Goal: Task Accomplishment & Management: Manage account settings

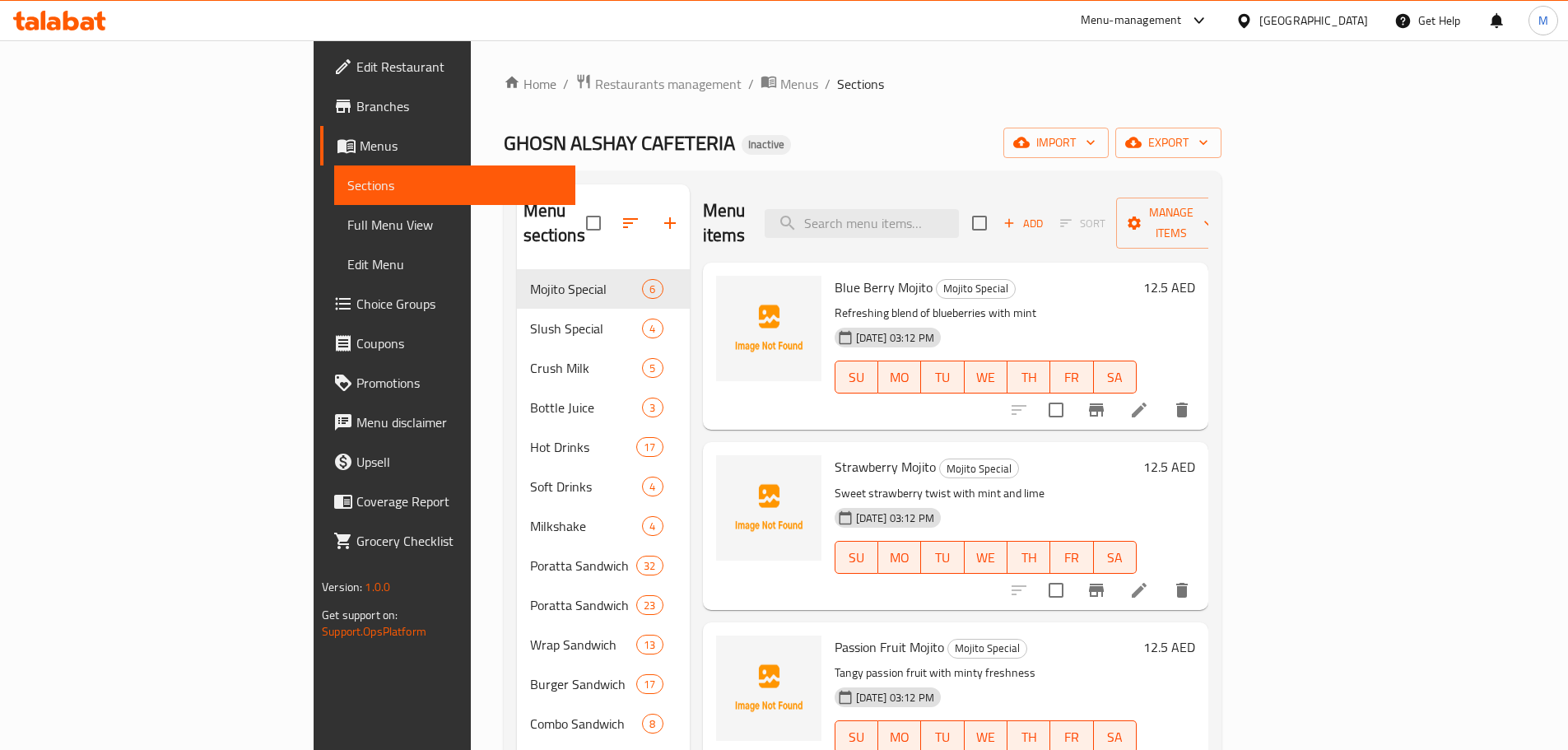
click at [1188, 402] on icon "delete" at bounding box center [1182, 409] width 12 height 14
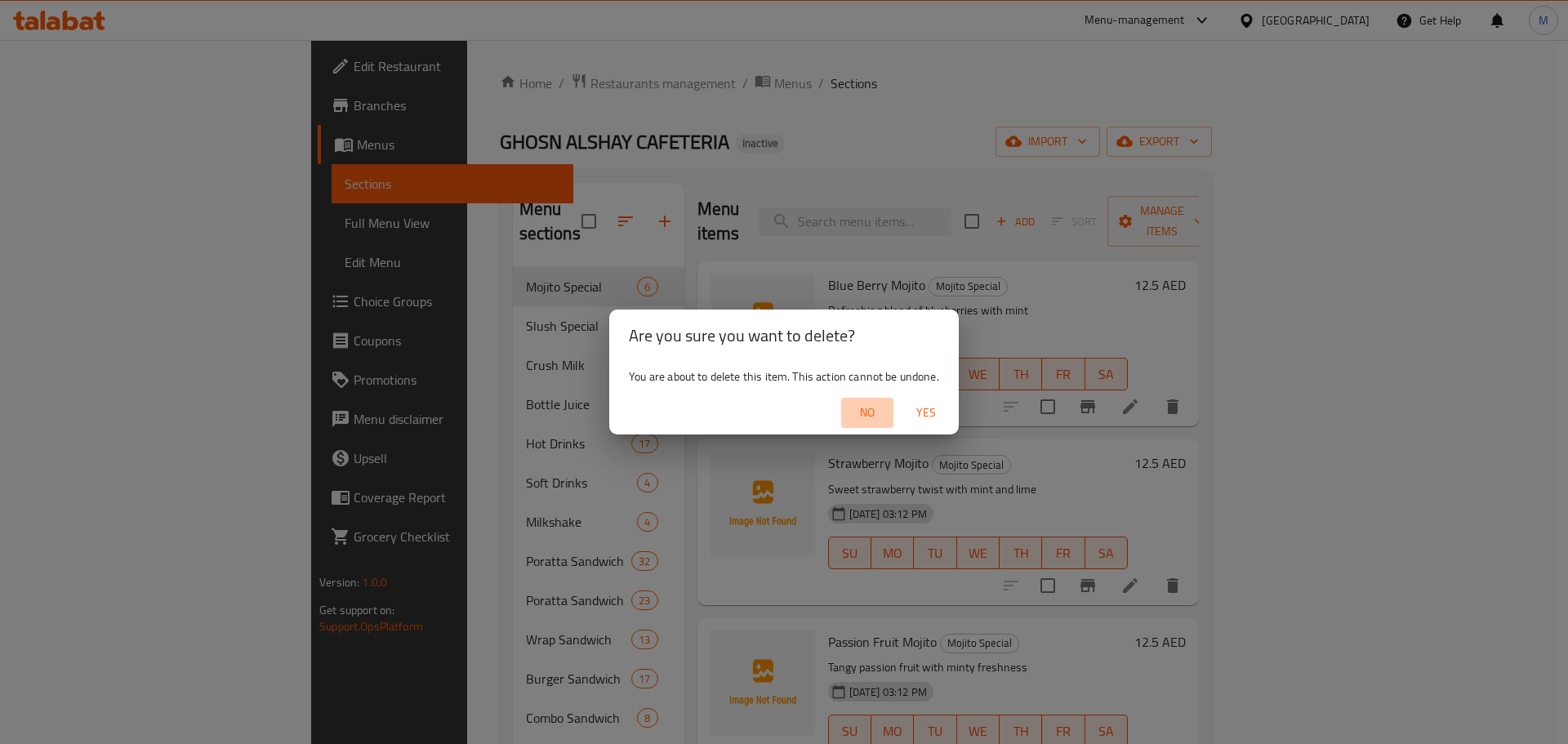
drag, startPoint x: 865, startPoint y: 411, endPoint x: 803, endPoint y: 391, distance: 65.1
click at [865, 410] on span "No" at bounding box center [866, 412] width 39 height 20
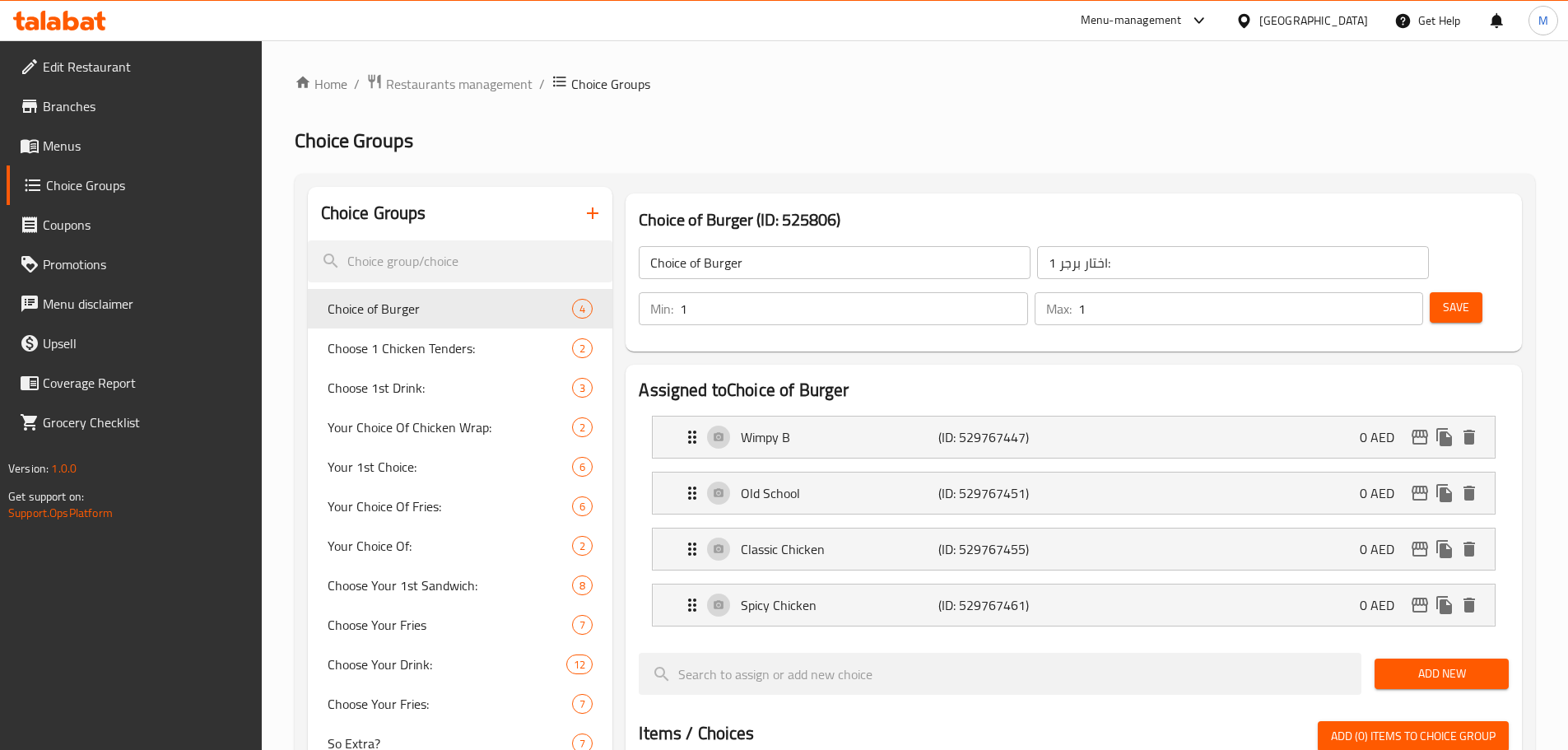
click at [934, 130] on h2 "Choice Groups" at bounding box center [915, 140] width 1240 height 26
click at [469, 365] on div "Choose 1 Chicken Tenders: 2" at bounding box center [460, 348] width 306 height 39
type input "Choose 1 Chicken Tenders:"
type input "إختار 1 تشيكن تندرز:"
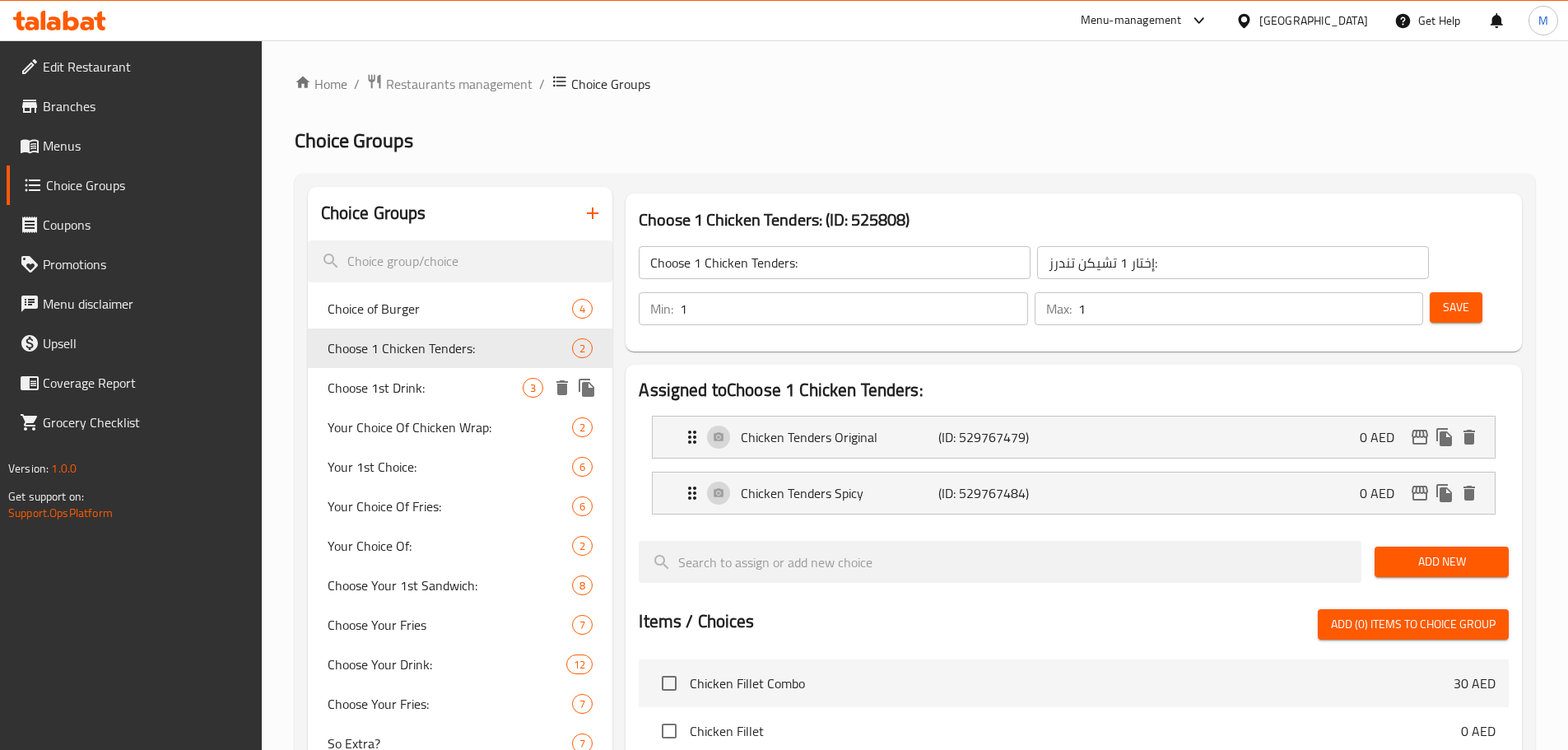
click at [462, 403] on div "Choose 1st Drink: 3" at bounding box center [460, 387] width 306 height 39
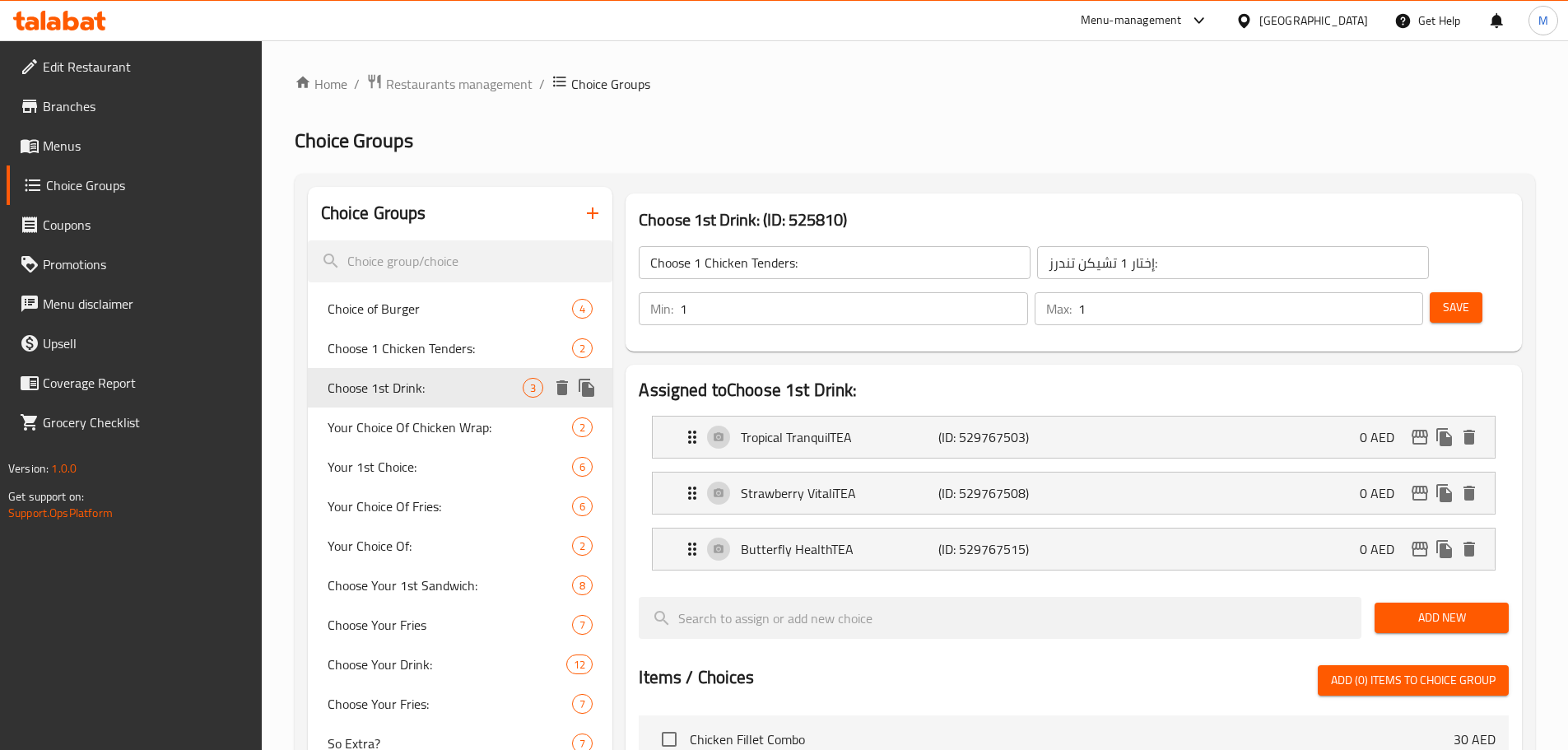
type input "Choose 1st Drink:"
type input "اختر المشروب الأول:"
click at [458, 424] on span "Your Choice Of Chicken Wrap:" at bounding box center [426, 426] width 196 height 20
type input "Your Choice Of Chicken Wrap:"
type input "اختيارك من راب الدجاج:"
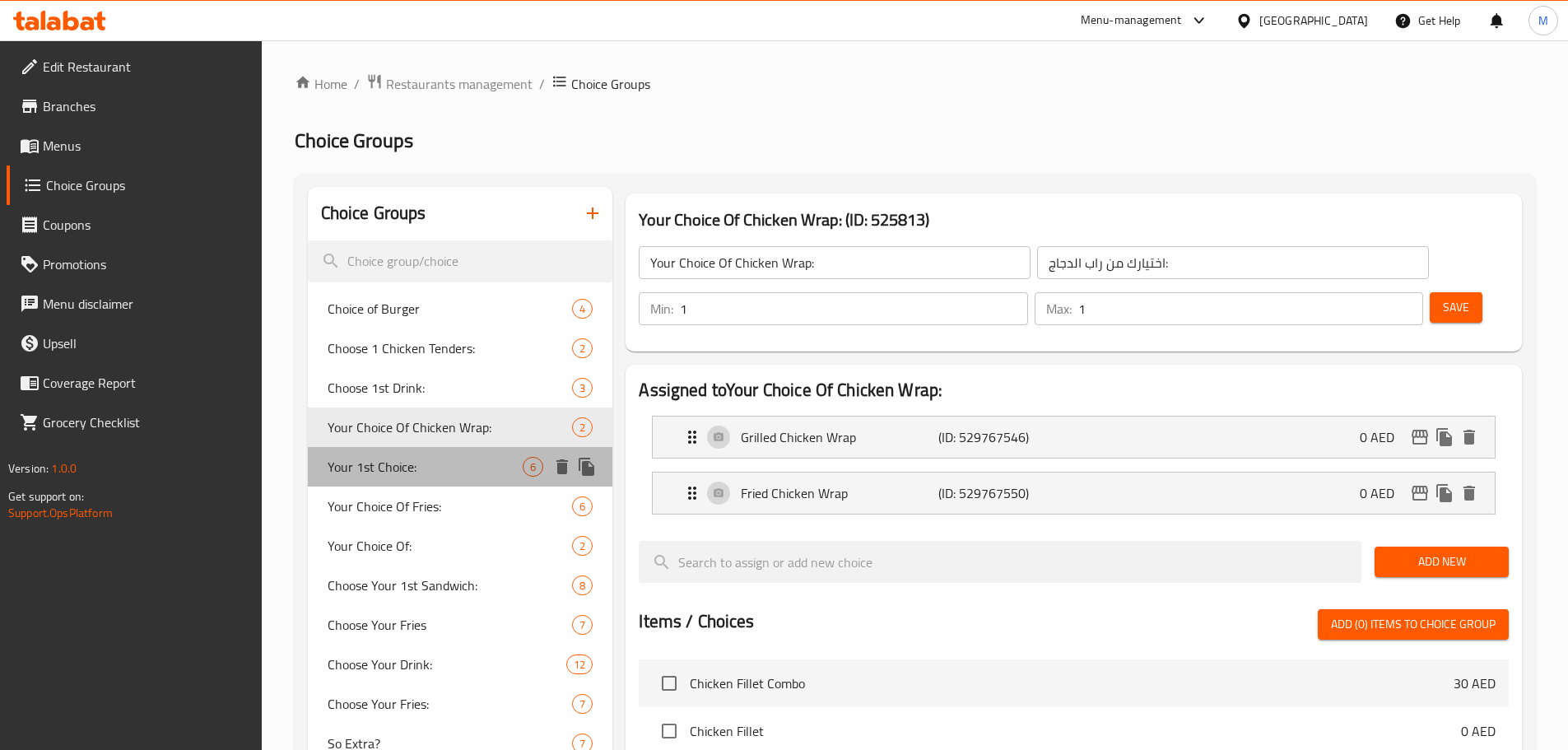
click at [454, 458] on span "Your 1st Choice:" at bounding box center [426, 467] width 196 height 20
type input "Your 1st Choice:"
type input "اختيارك الاول:"
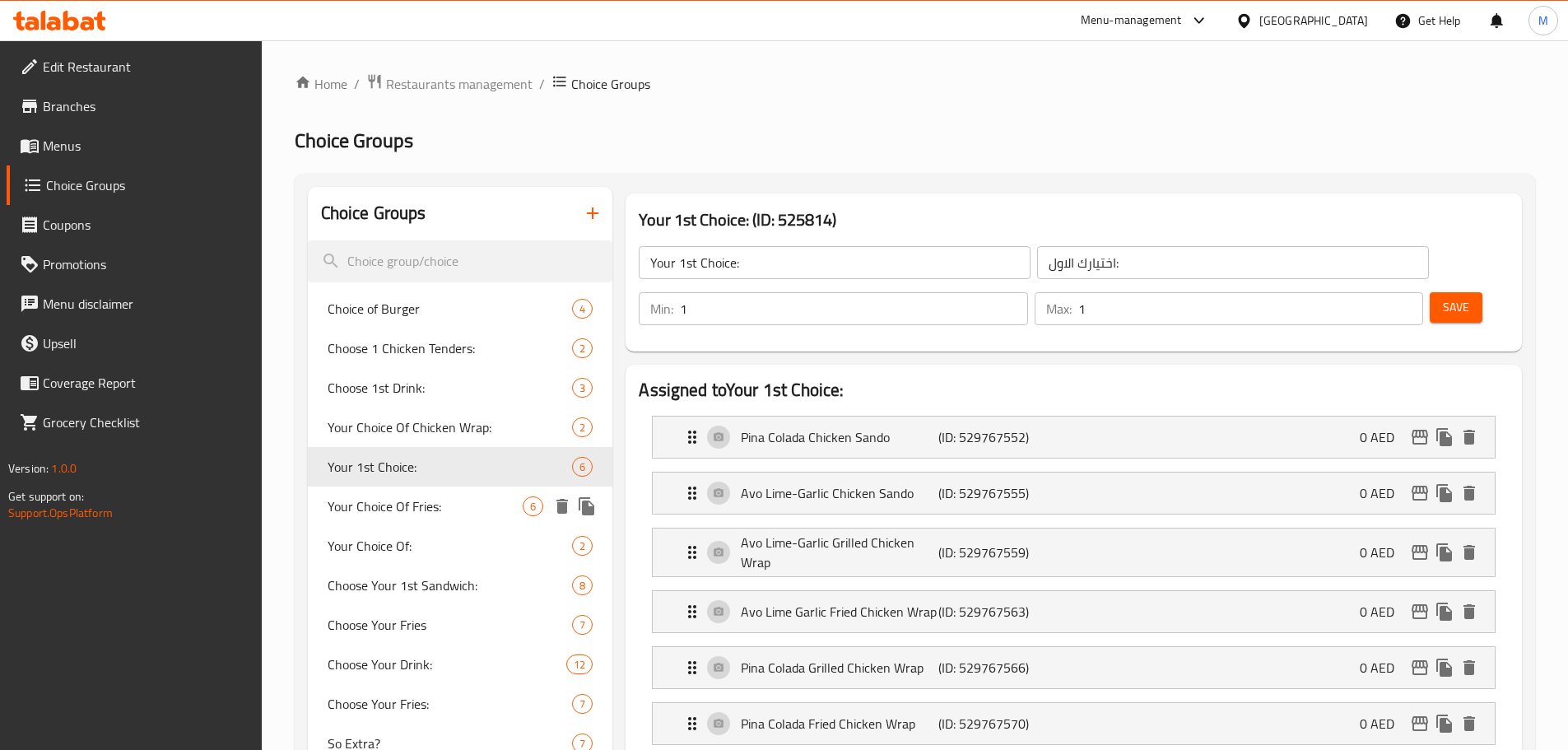
click at [452, 508] on span "Your Choice Of Fries:" at bounding box center [426, 506] width 196 height 20
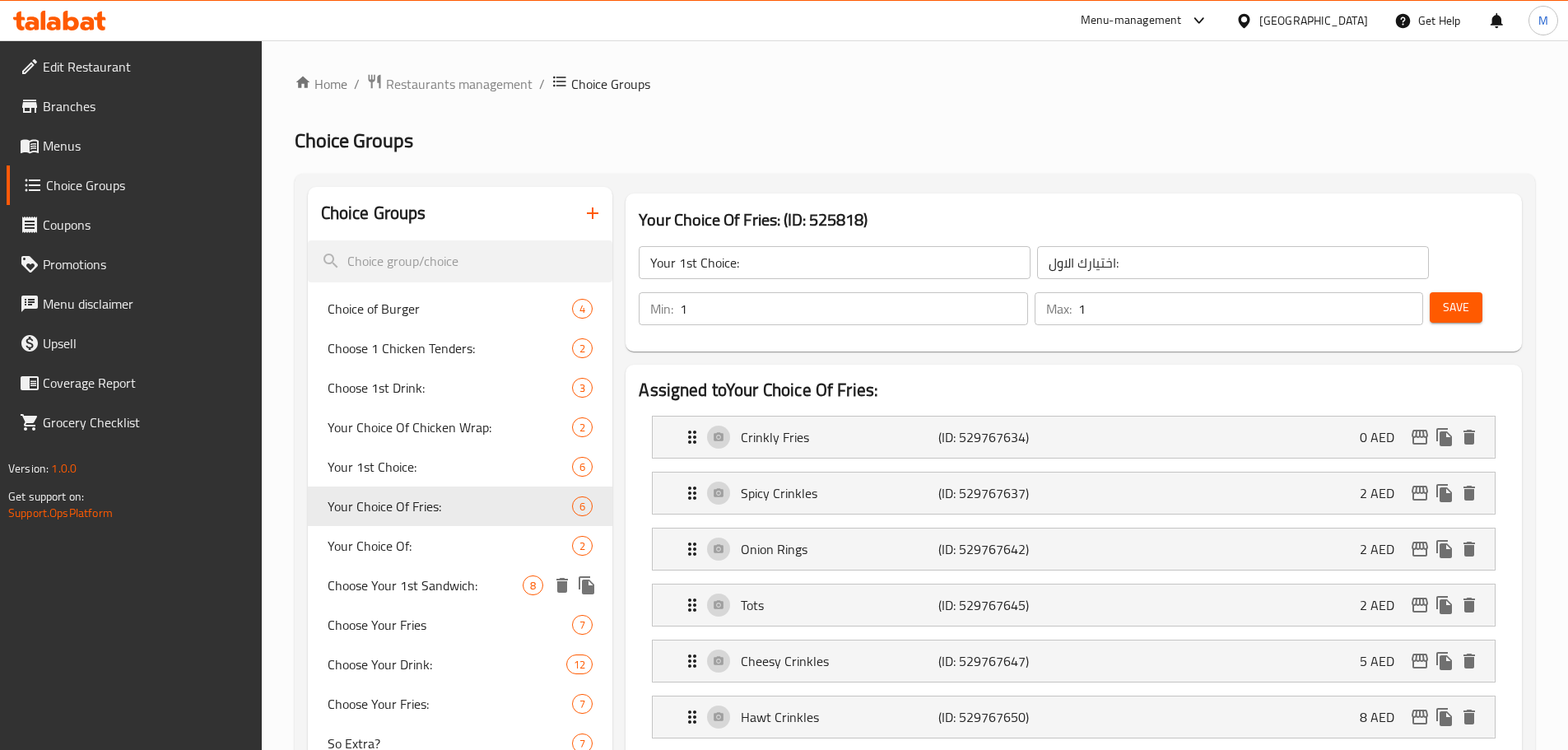
type input "Your Choice Of Fries:"
type input "اختيارك من البطاطا المقلية:"
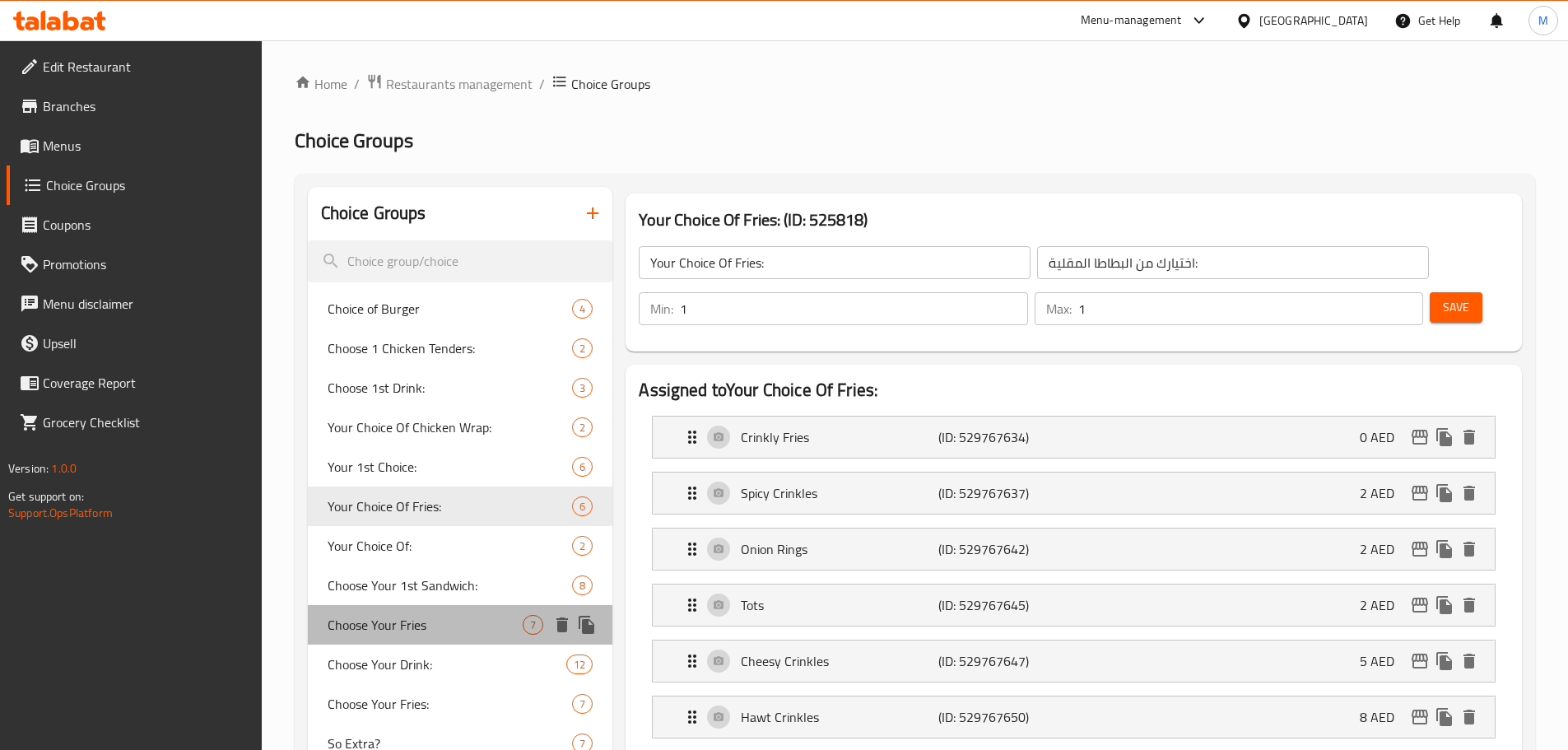
click at [469, 617] on span "Choose Your Fries" at bounding box center [426, 624] width 196 height 20
type input "Choose Your Fries"
type input "إختر الفرايز"
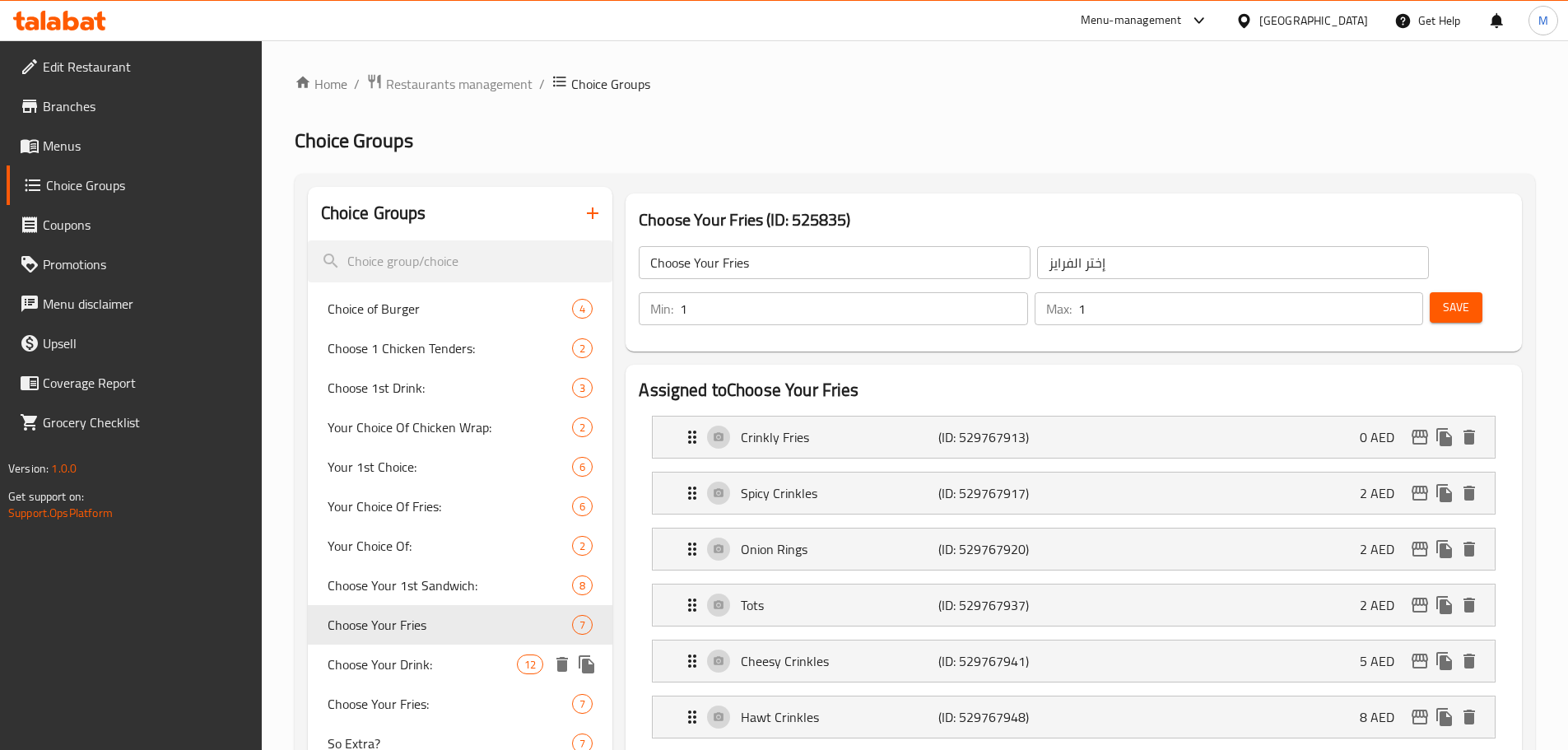
click at [456, 665] on span "Choose Your Drink:" at bounding box center [423, 664] width 190 height 20
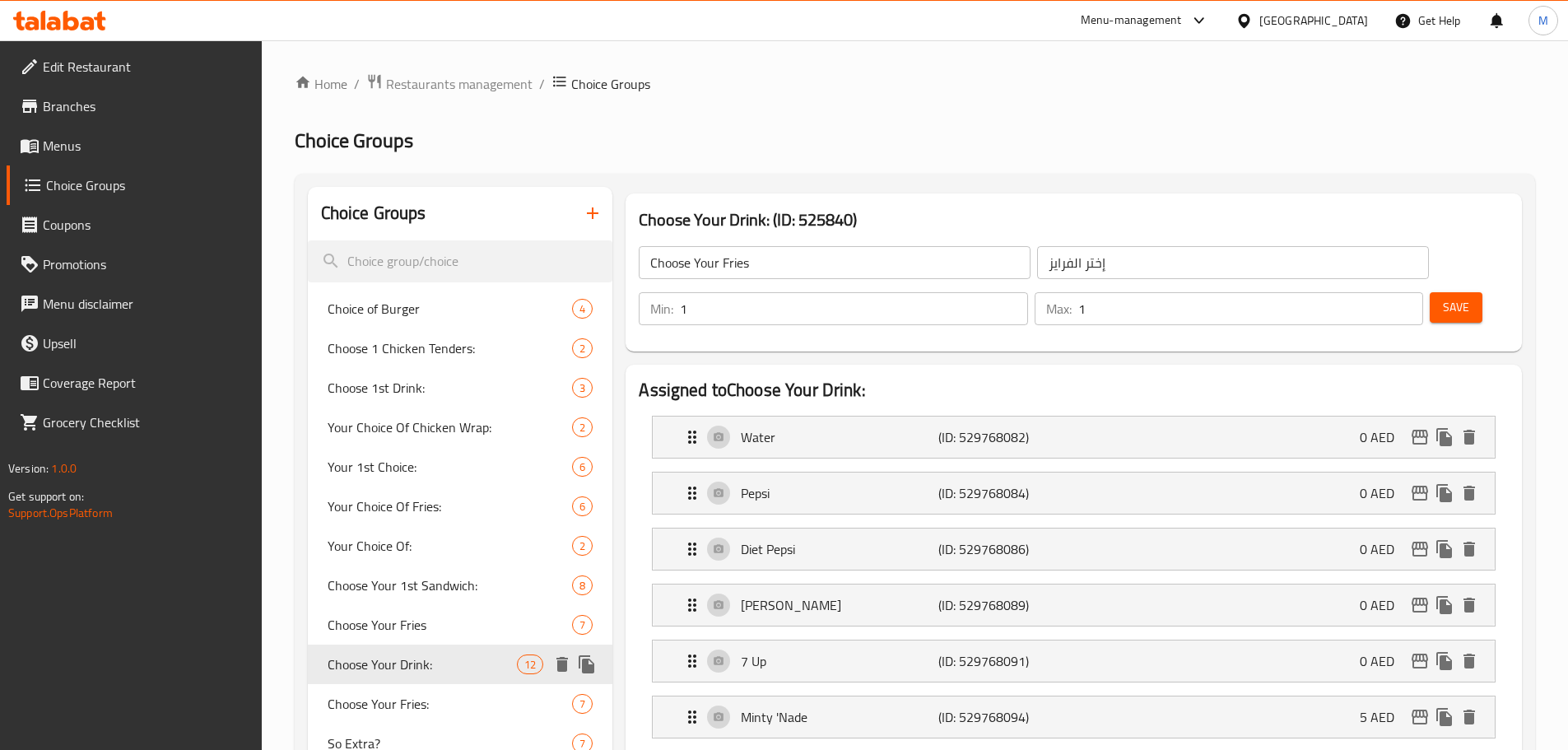
type input "Choose Your Drink:"
type input "اختار المشروب:"
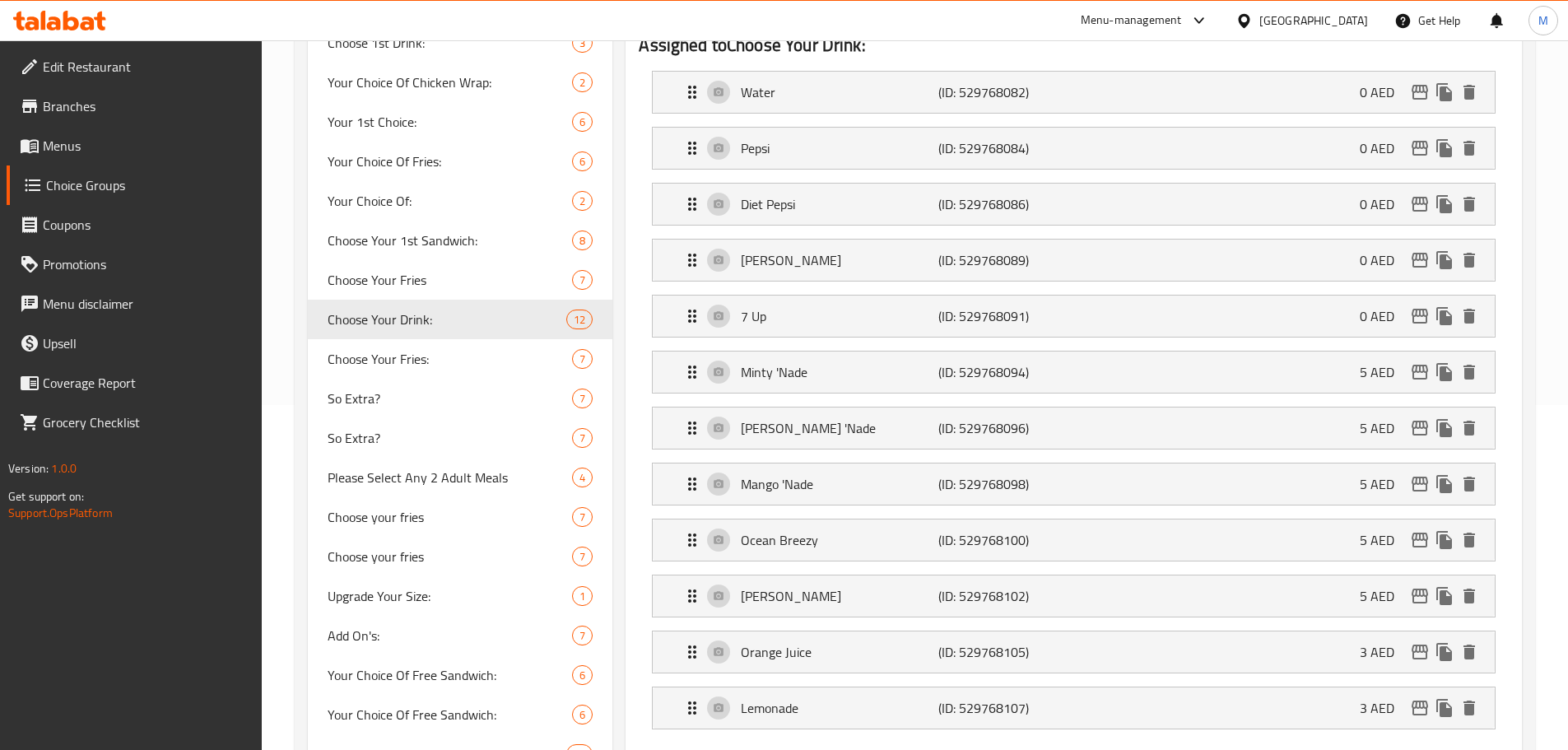
scroll to position [375, 0]
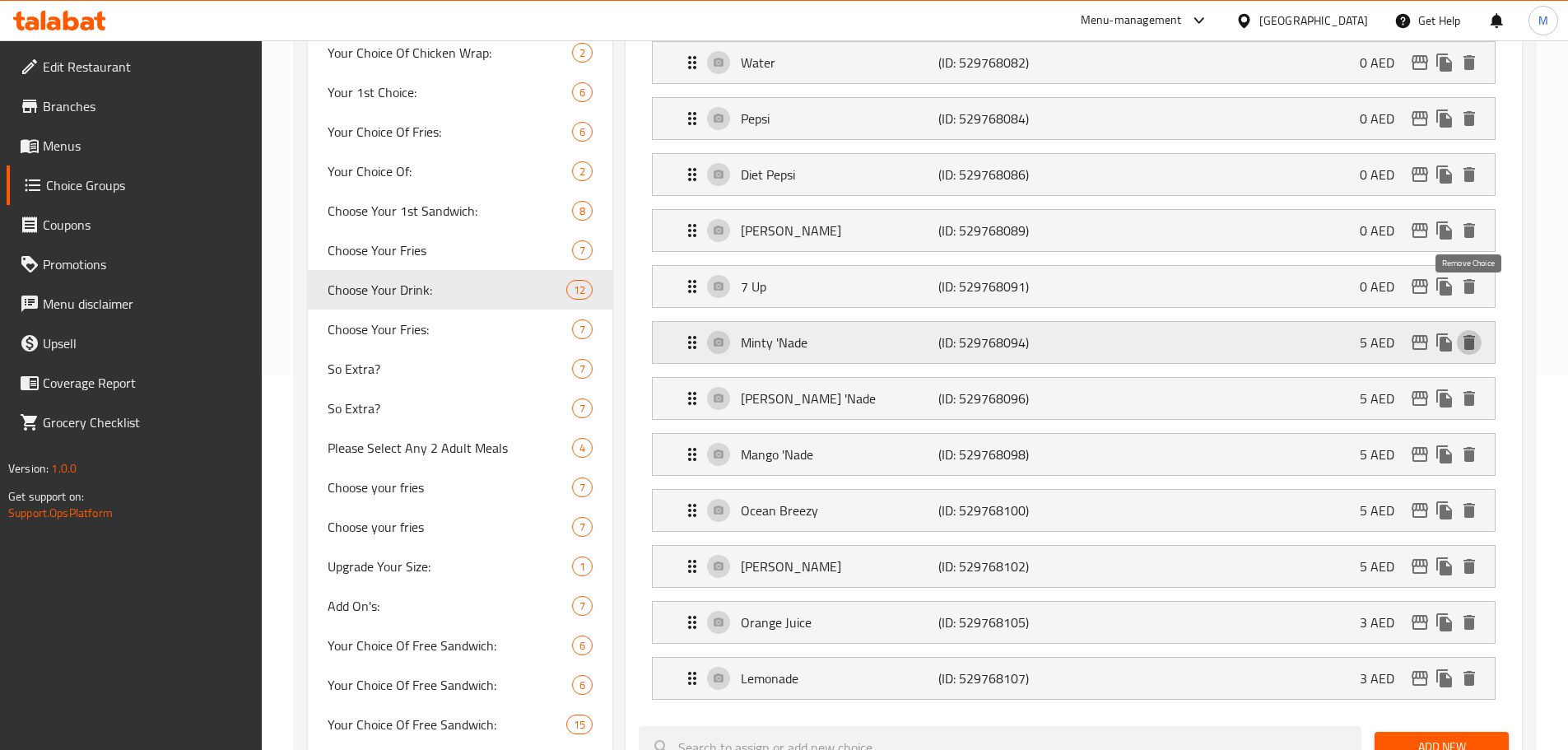
click at [1471, 335] on icon "delete" at bounding box center [1469, 342] width 12 height 14
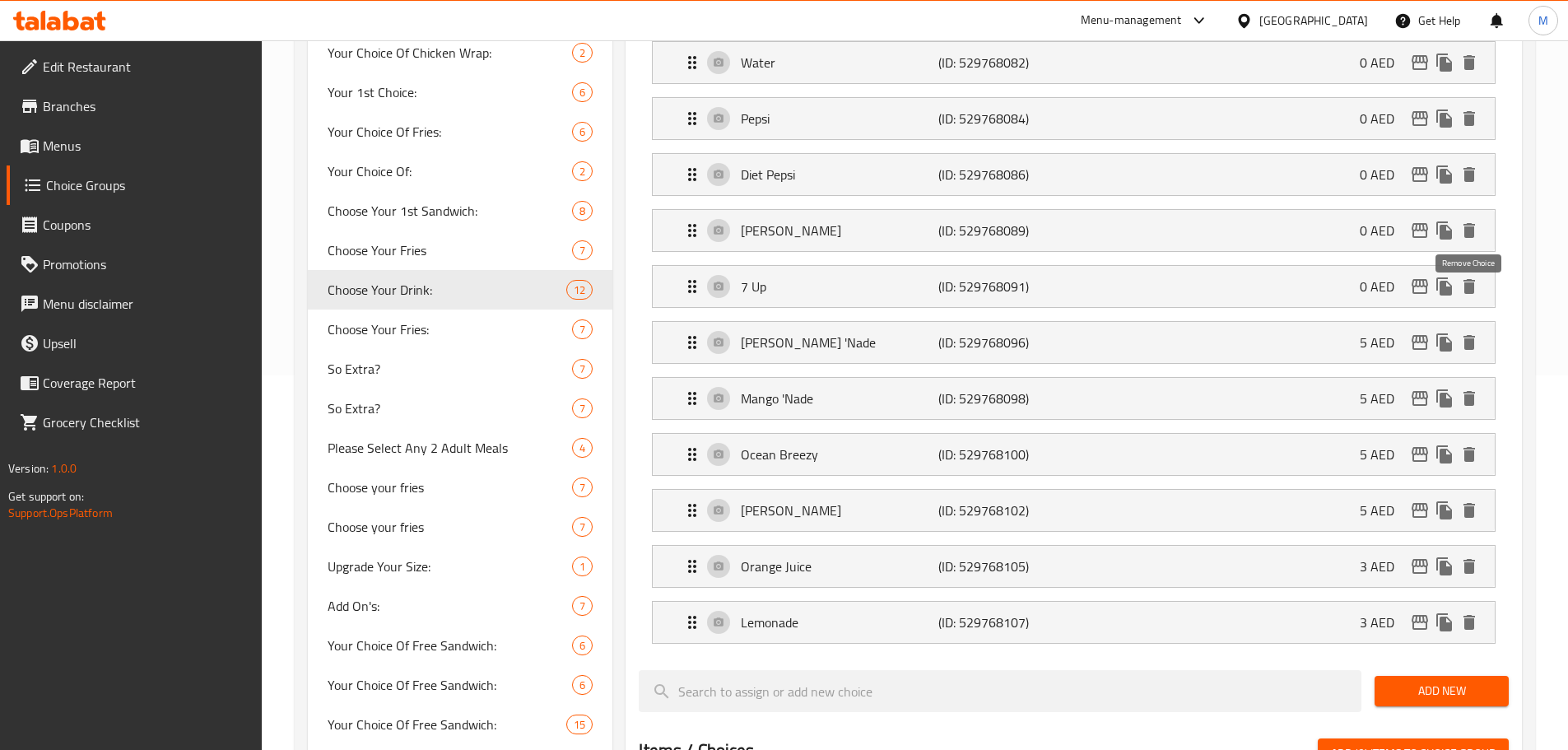
click at [1471, 335] on icon "delete" at bounding box center [1469, 342] width 12 height 14
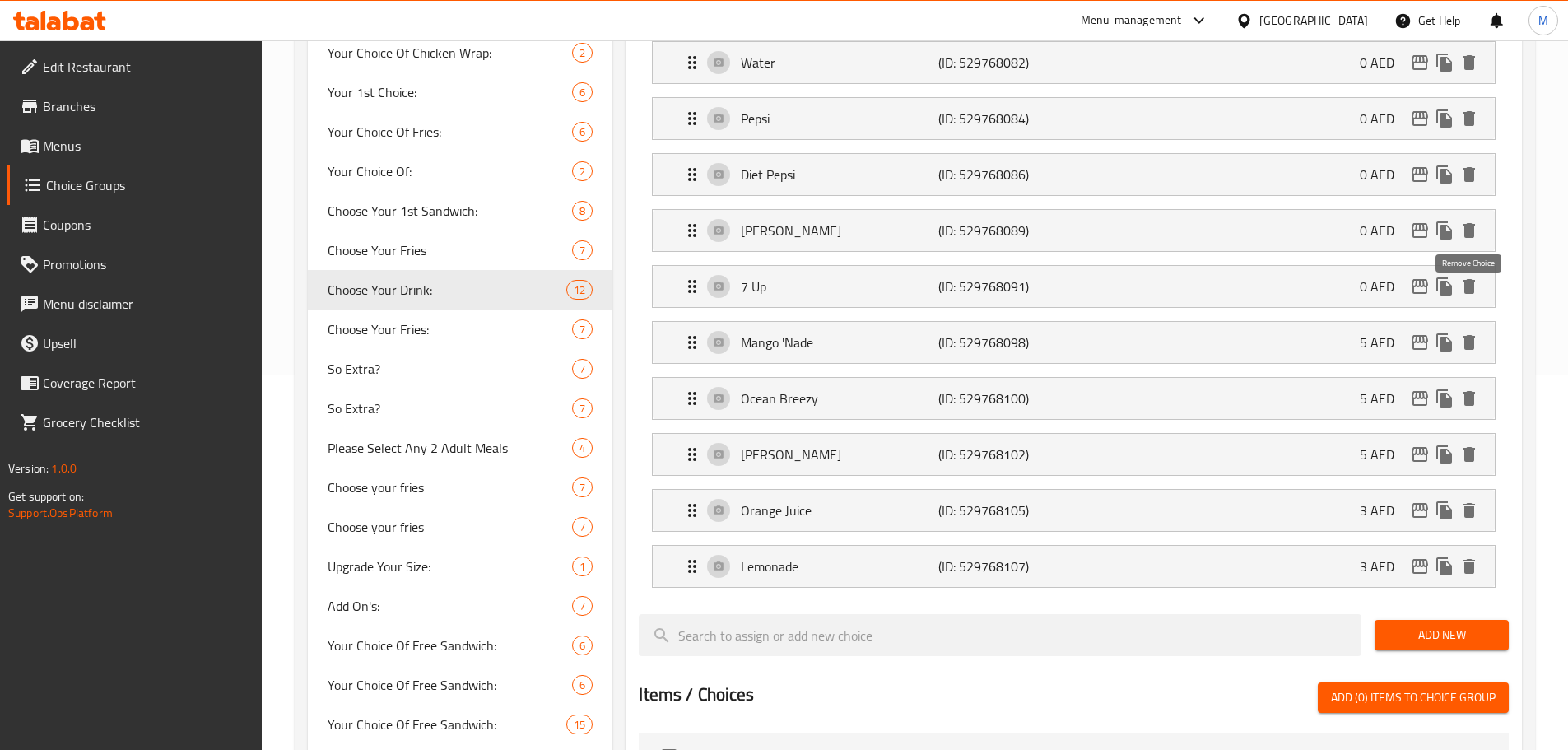
click at [1471, 335] on icon "delete" at bounding box center [1469, 342] width 12 height 14
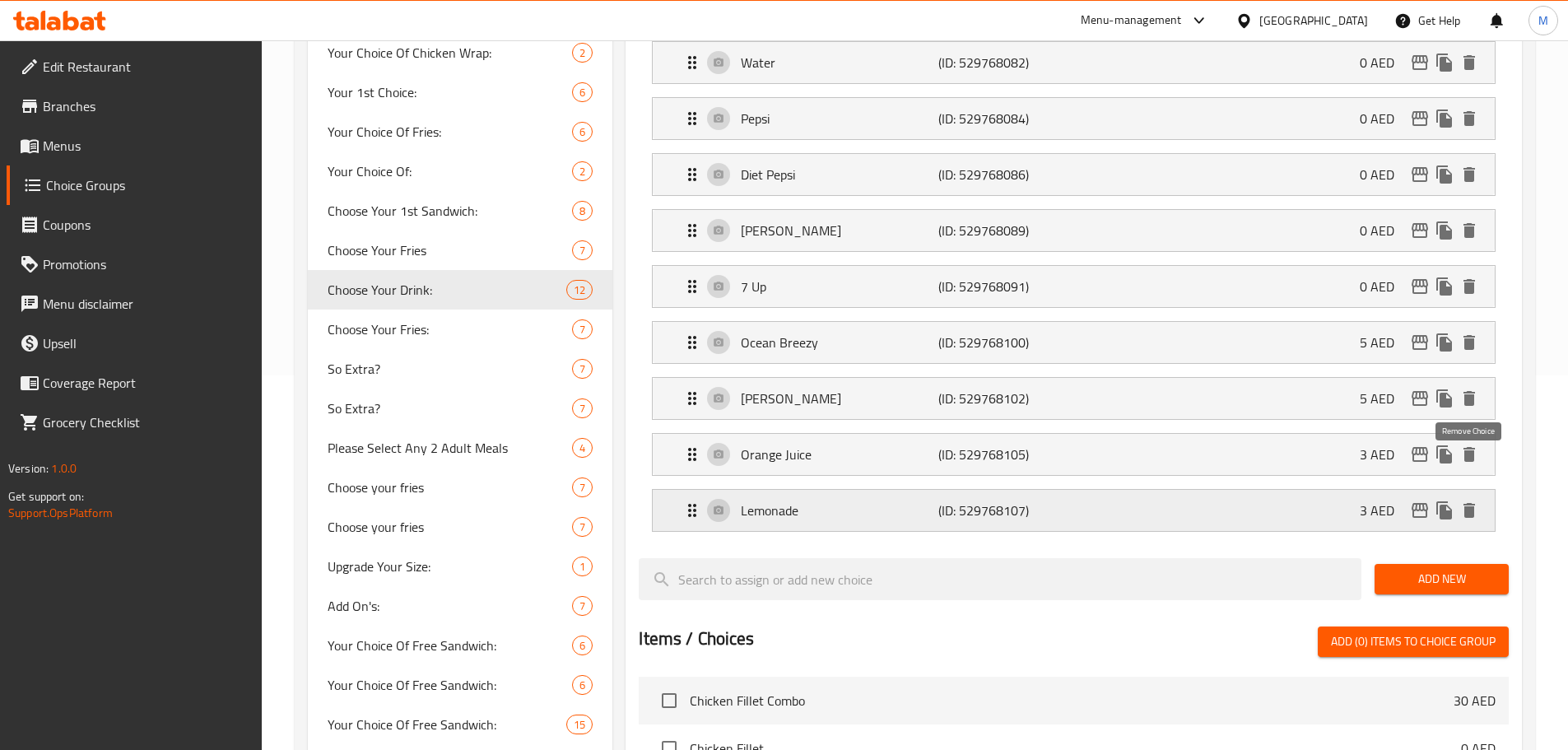
click at [1464, 503] on icon "delete" at bounding box center [1469, 510] width 12 height 14
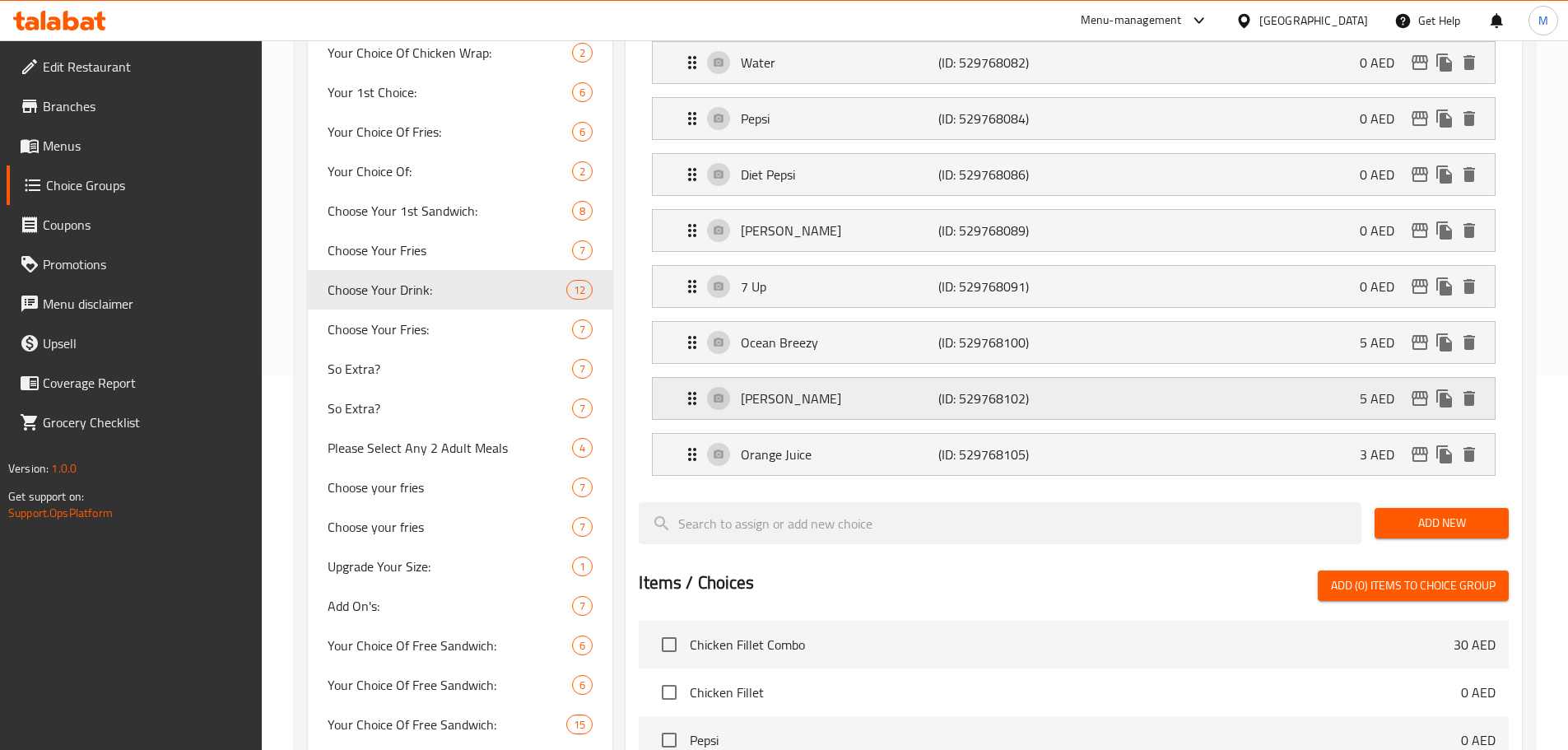
scroll to position [0, 0]
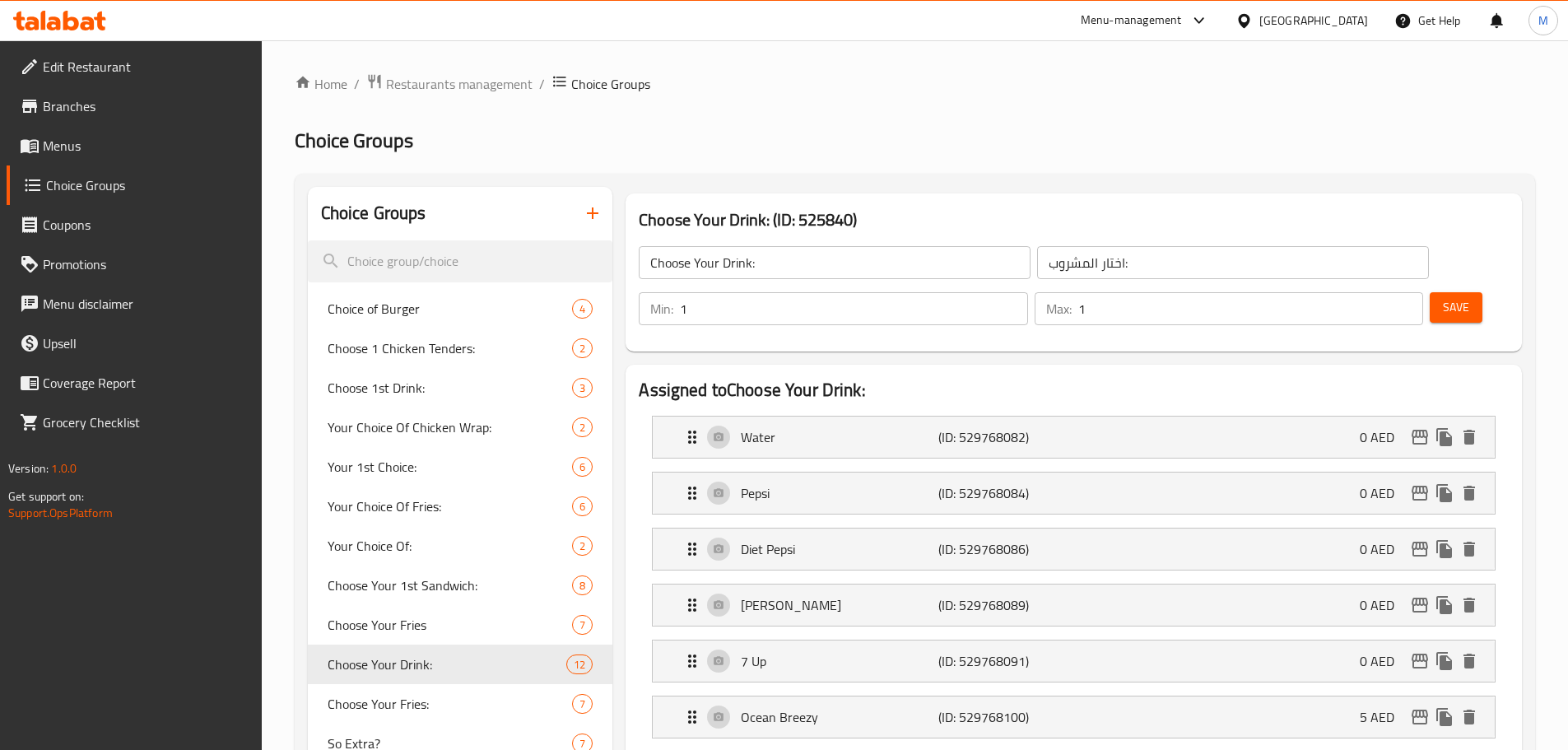
click at [1443, 297] on span "Save" at bounding box center [1456, 306] width 26 height 20
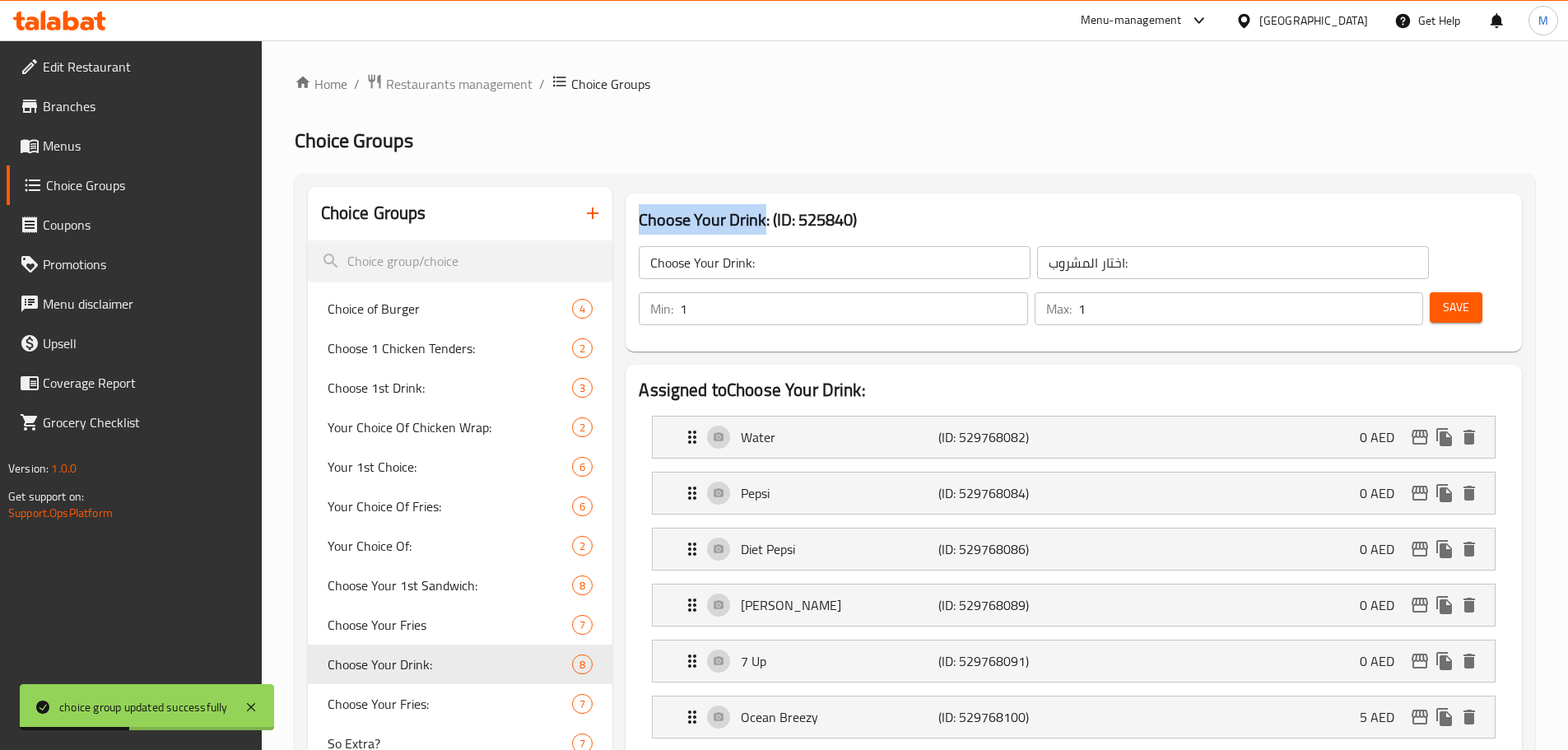
drag, startPoint x: 766, startPoint y: 227, endPoint x: 626, endPoint y: 219, distance: 140.2
click at [626, 219] on div "Choose Your Drink: (ID: 525840) Choose Your Drink: ​ اختار المشروب: ​ Min: 1 ​ …" at bounding box center [1073, 272] width 896 height 158
copy h3 "Choose Your Drink"
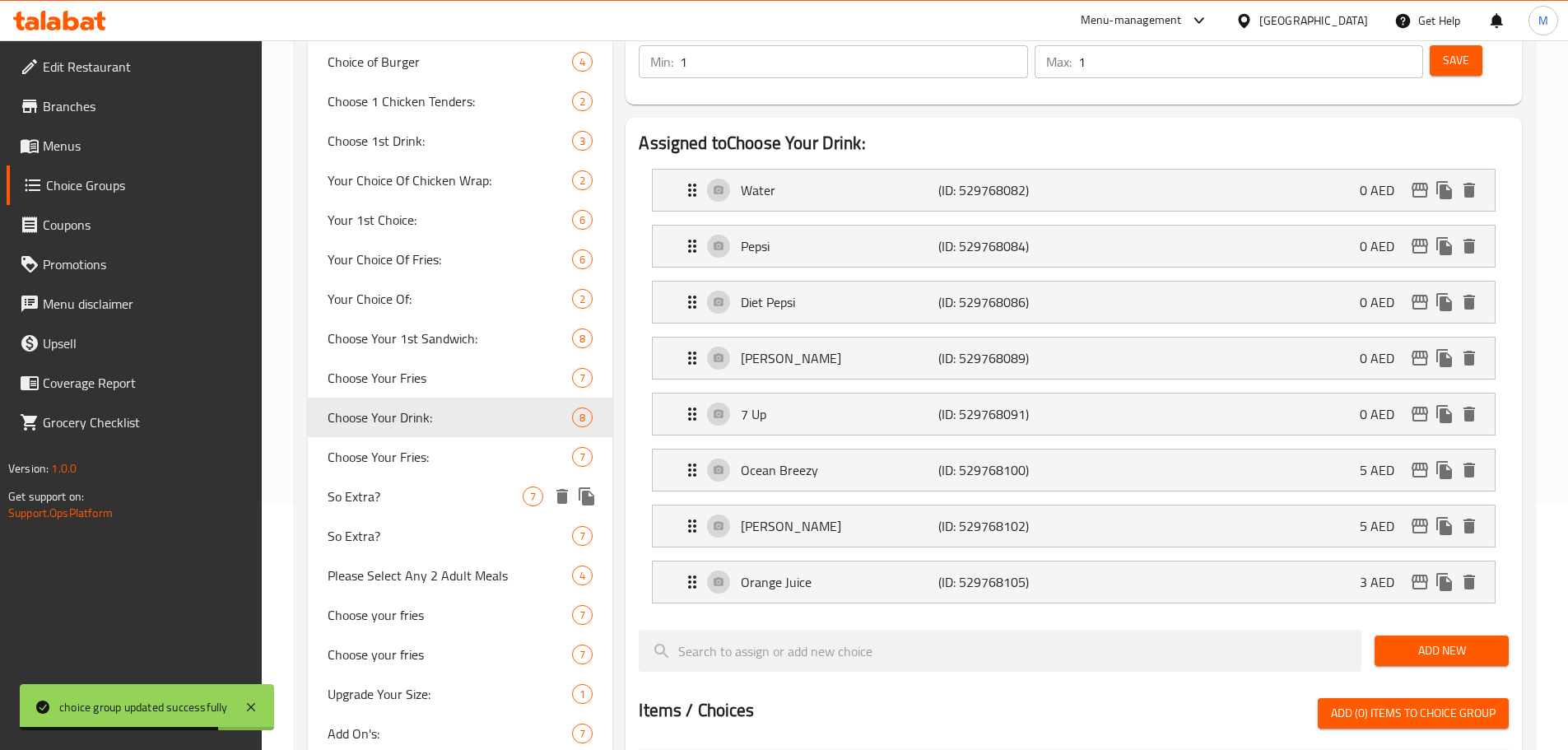
scroll to position [1152, 0]
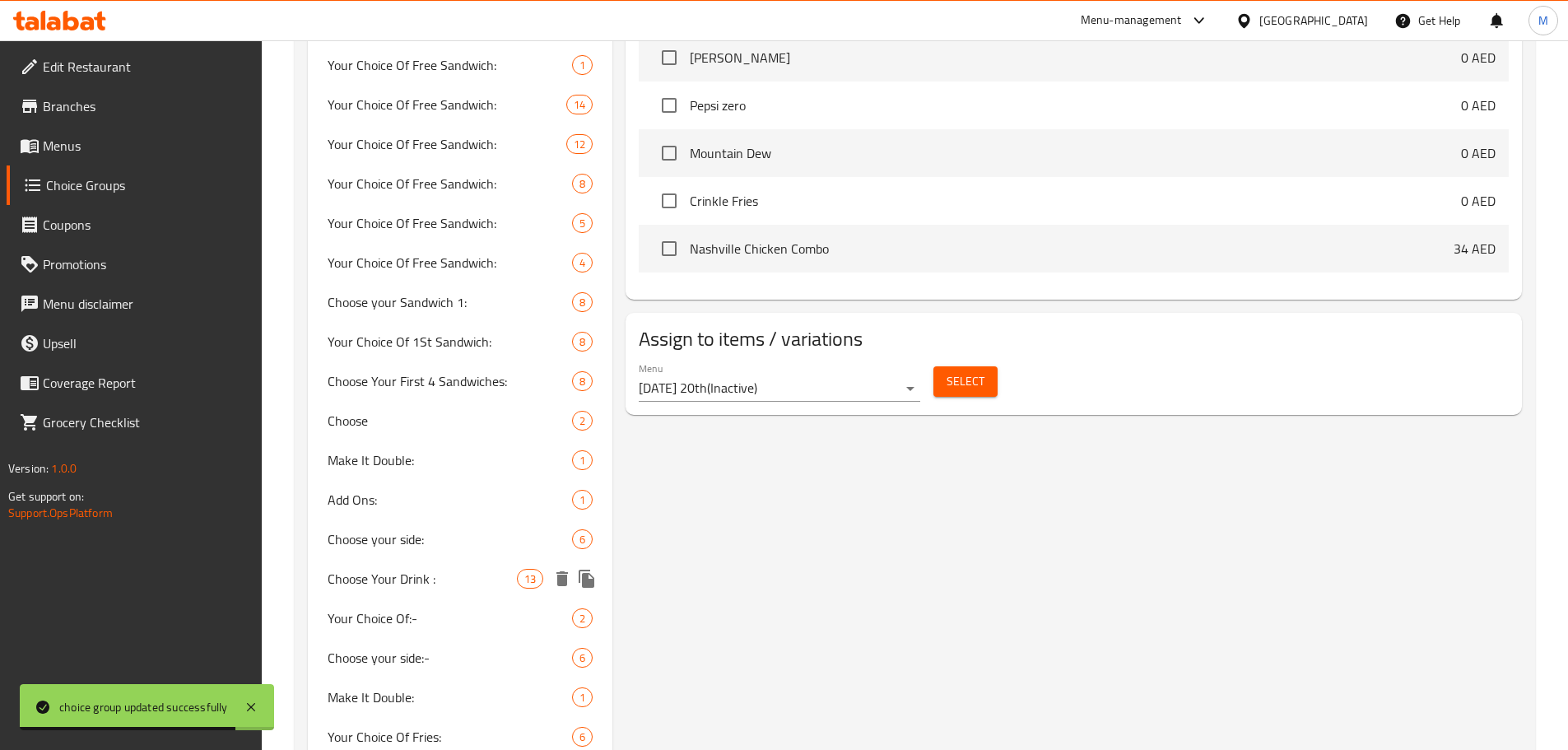
click at [414, 580] on span "Choose Your Drink :" at bounding box center [423, 578] width 190 height 20
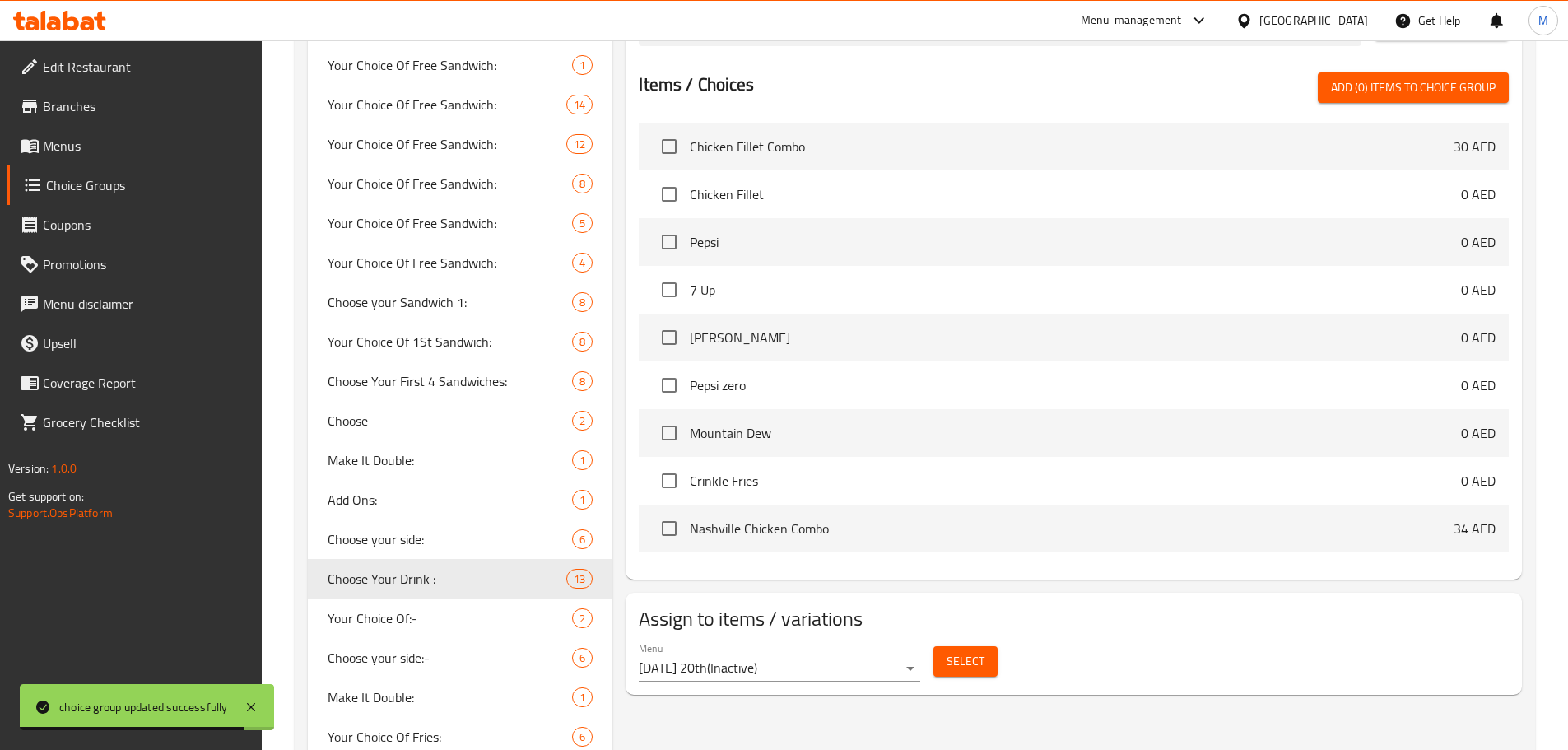
type input "Choose Your Drink :"
type input "اختر مشروبك:"
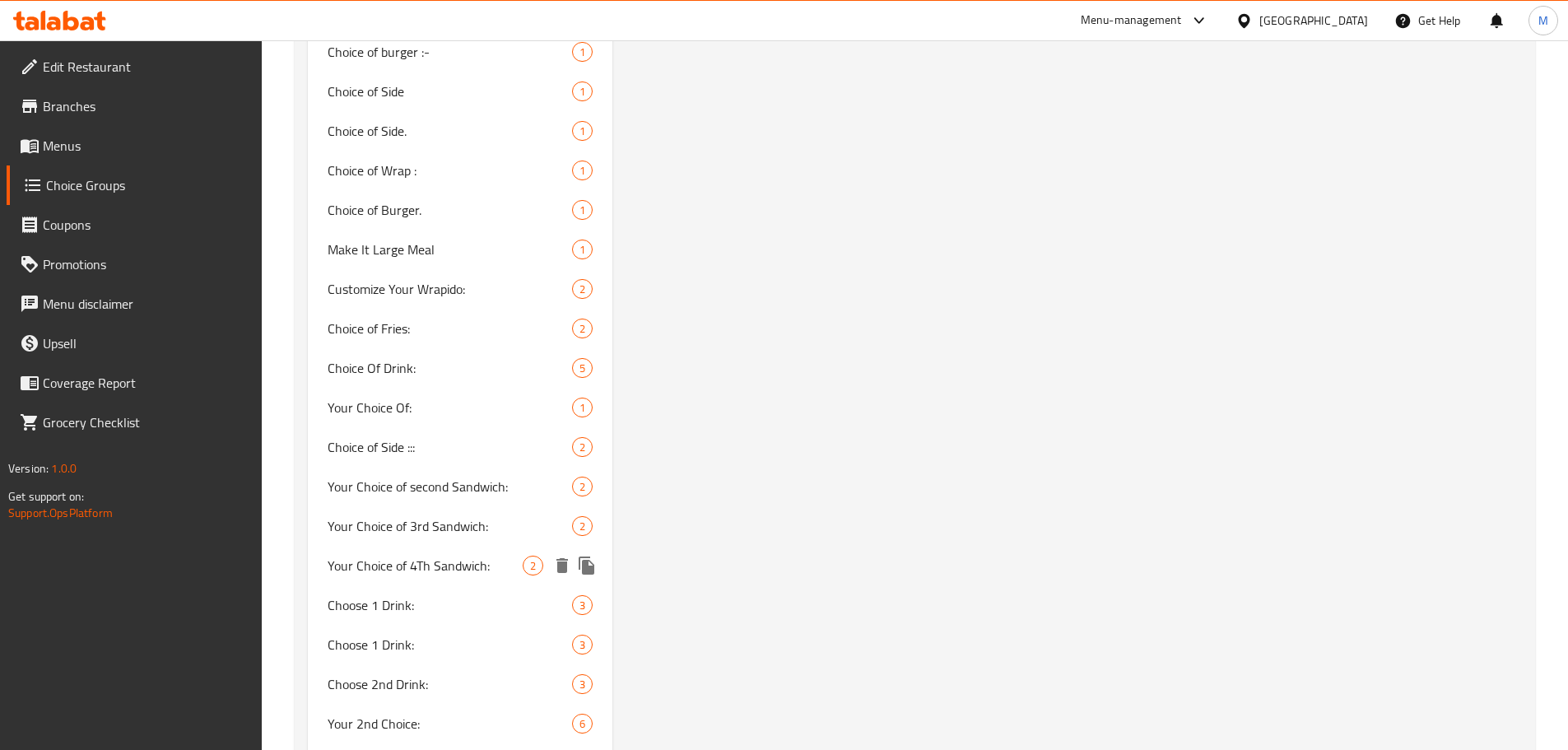
scroll to position [3209, 0]
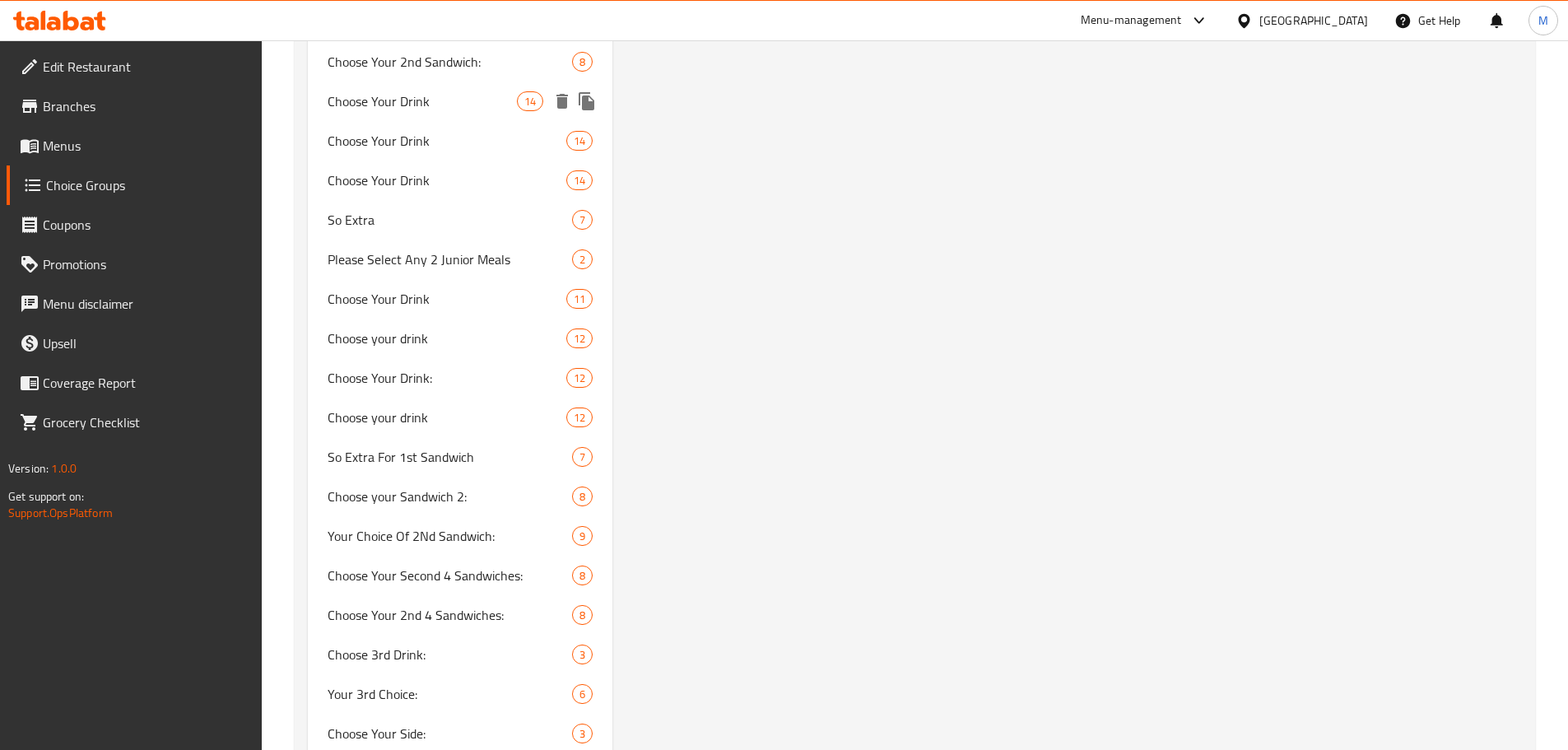
click at [447, 109] on span "Choose Your Drink" at bounding box center [423, 101] width 190 height 20
type input "Choose Your Drink"
type input "إختر المشروب"
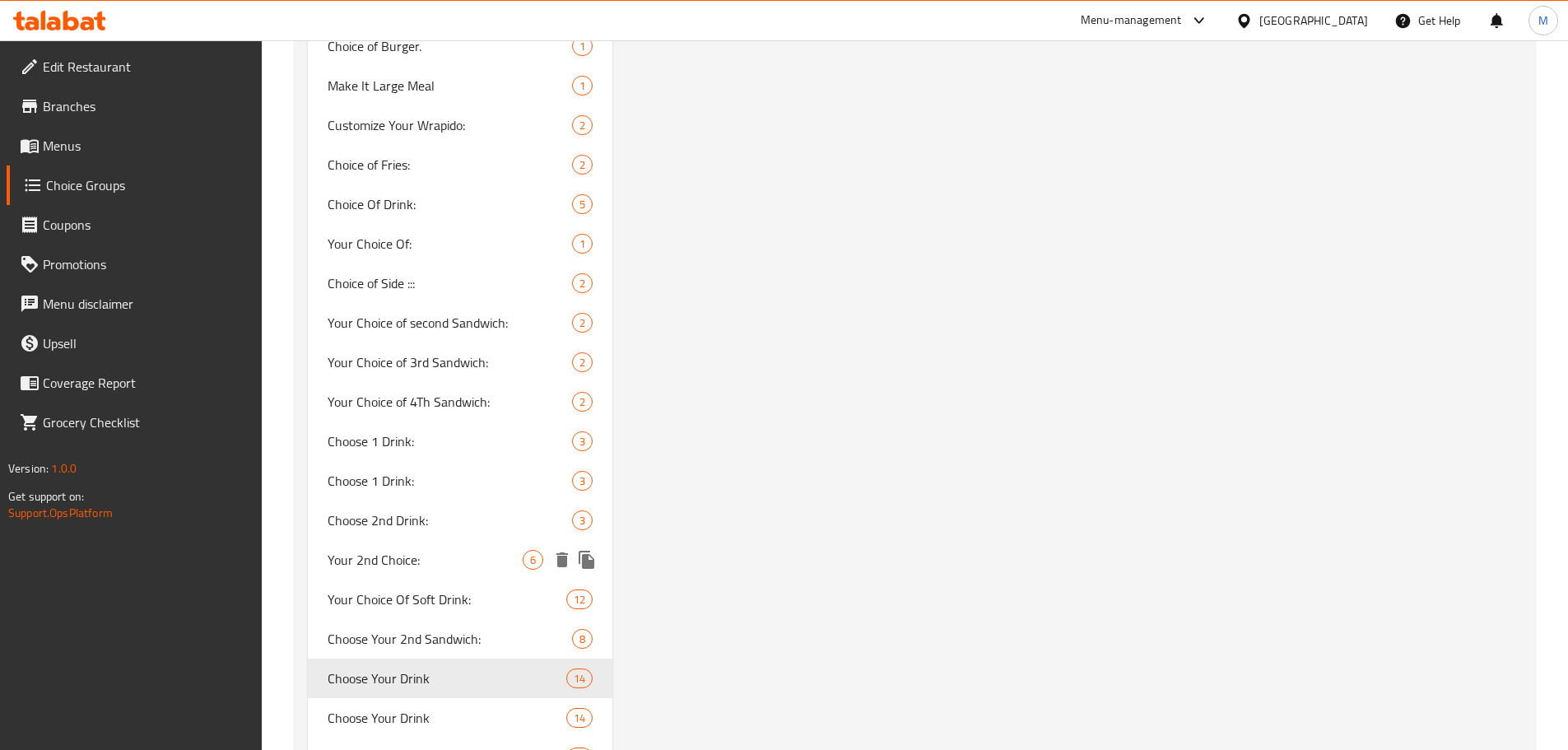
scroll to position [2633, 0]
click at [478, 711] on span "Choose Your Drink" at bounding box center [423, 716] width 190 height 20
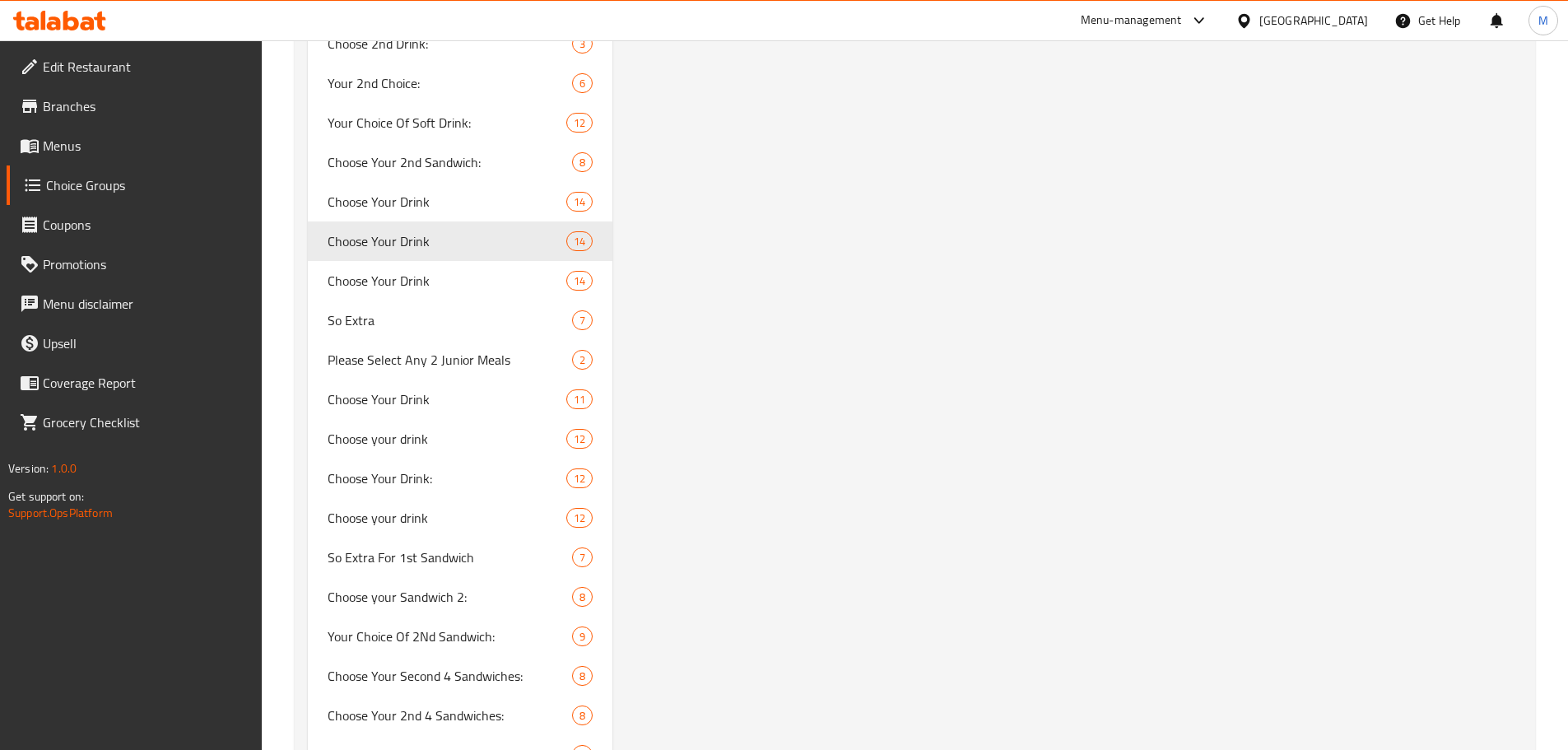
scroll to position [3127, 0]
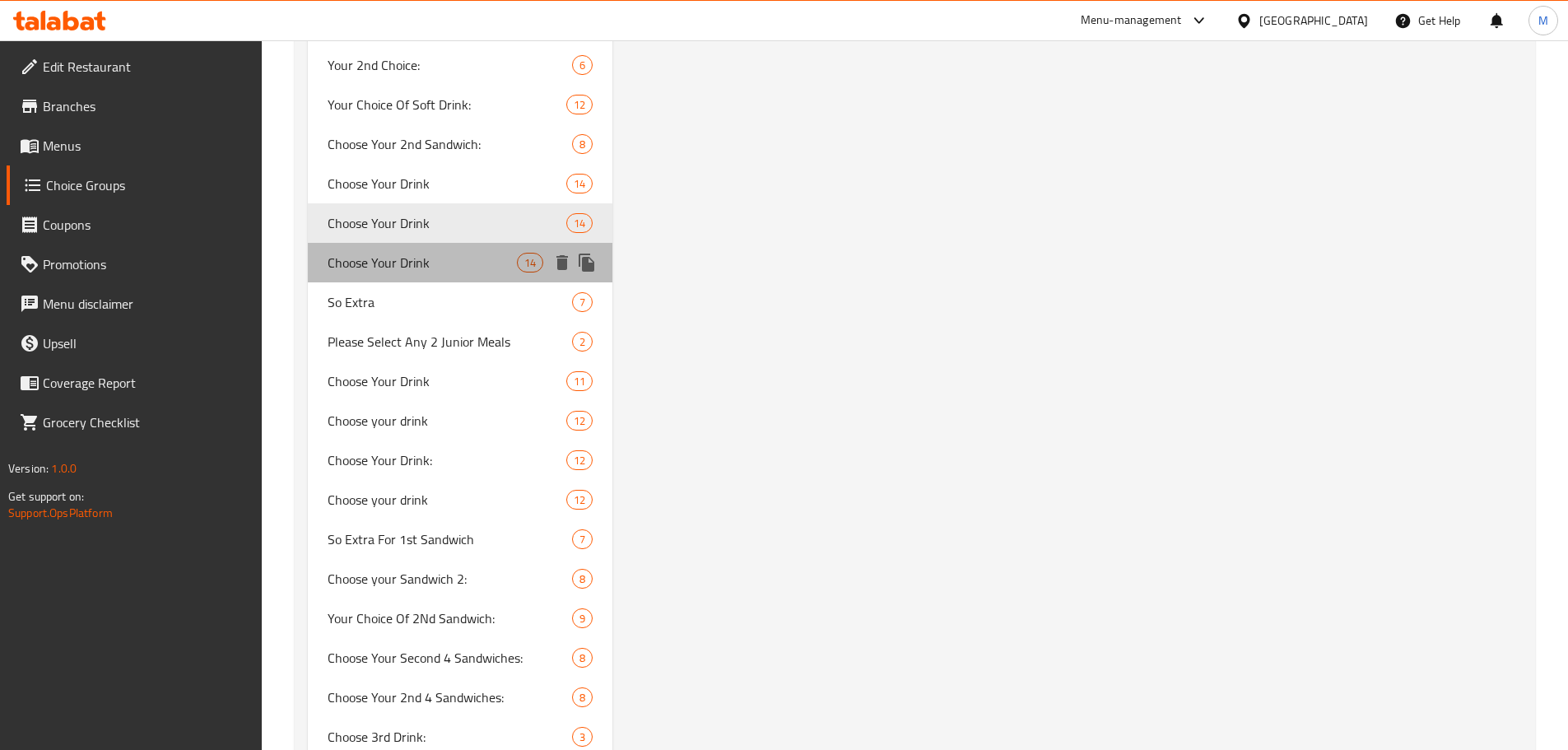
click at [439, 273] on div "Choose Your Drink 14" at bounding box center [460, 262] width 306 height 39
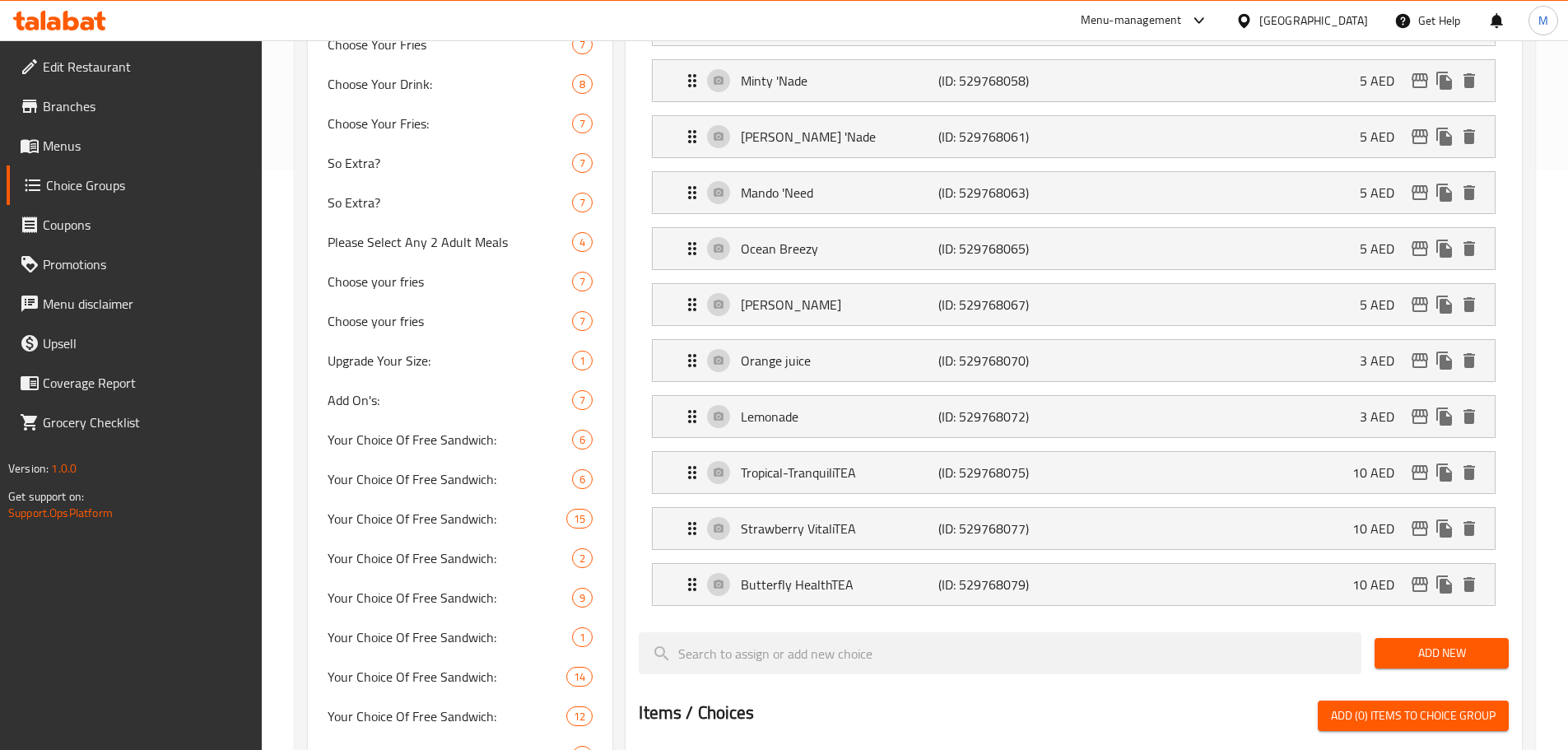
scroll to position [528, 0]
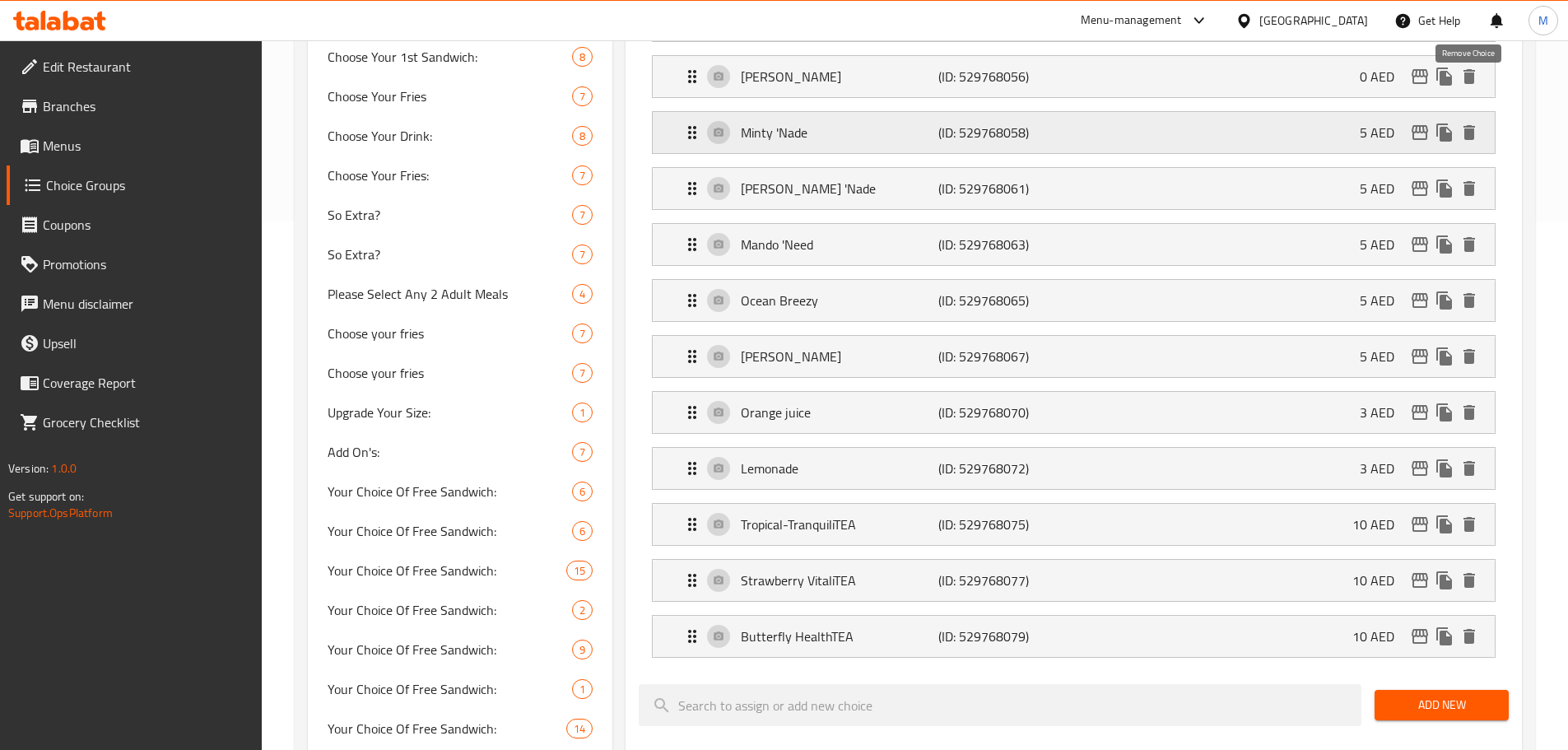
click at [1474, 123] on icon "delete" at bounding box center [1469, 133] width 20 height 20
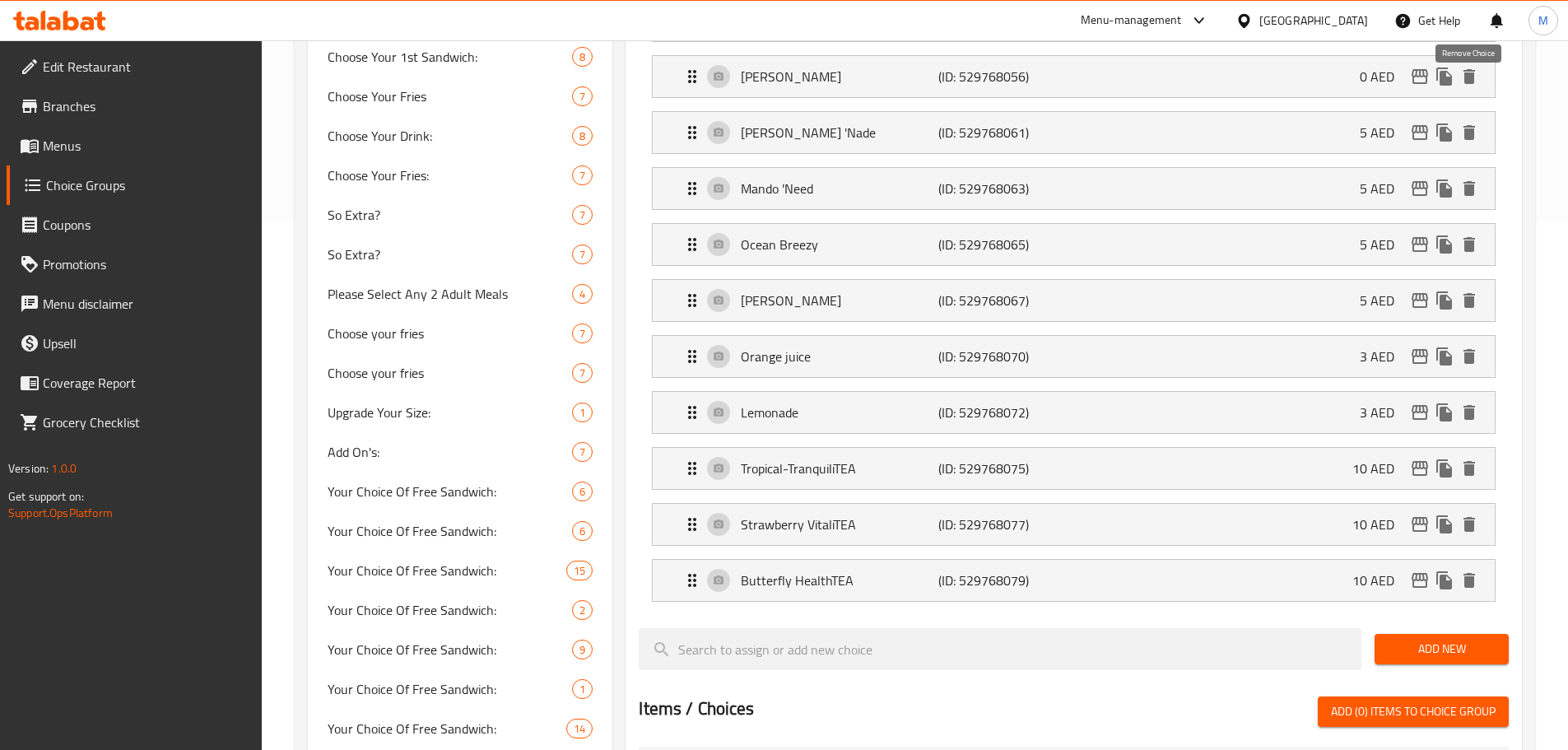
click at [1474, 123] on icon "delete" at bounding box center [1469, 133] width 20 height 20
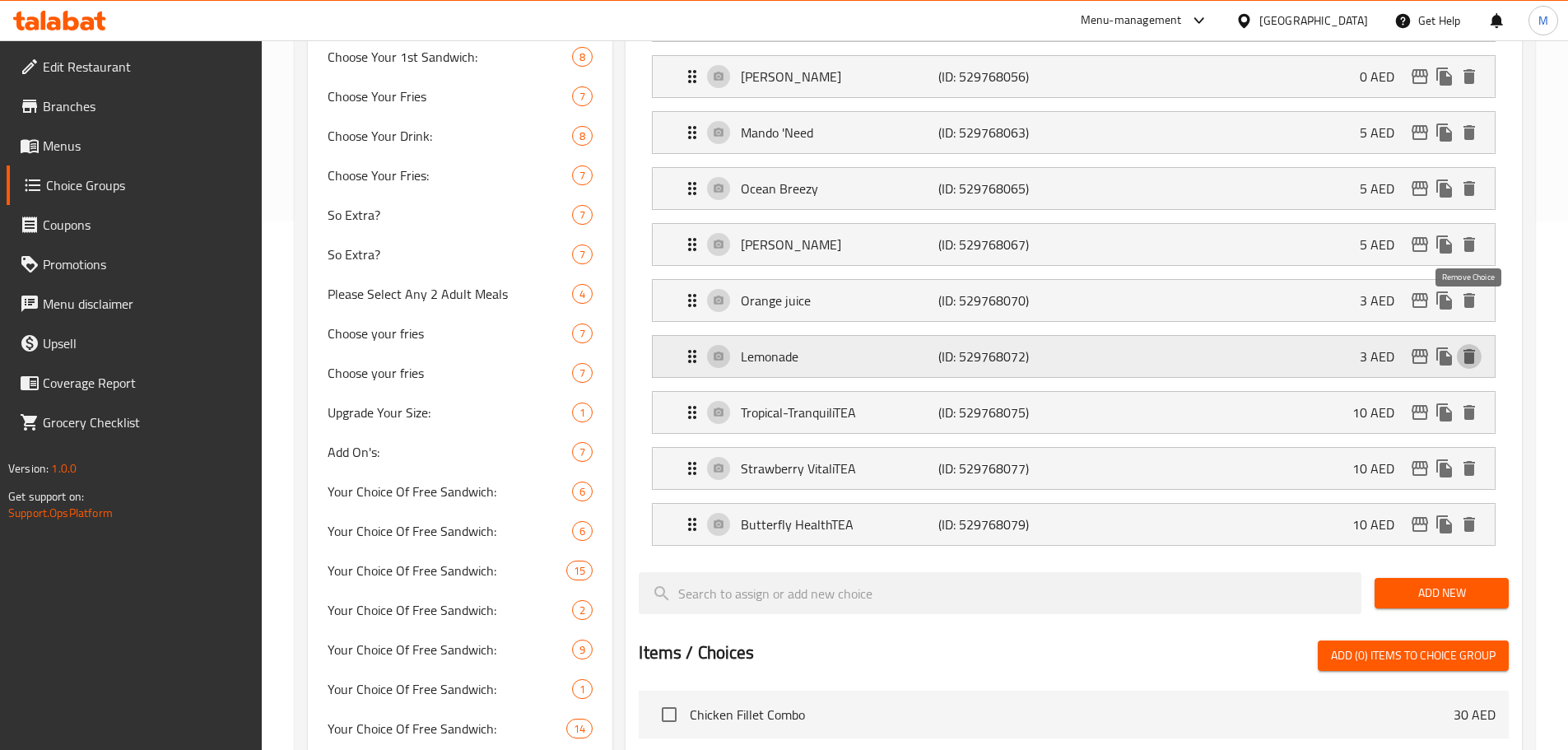
click at [1476, 347] on icon "delete" at bounding box center [1469, 356] width 20 height 20
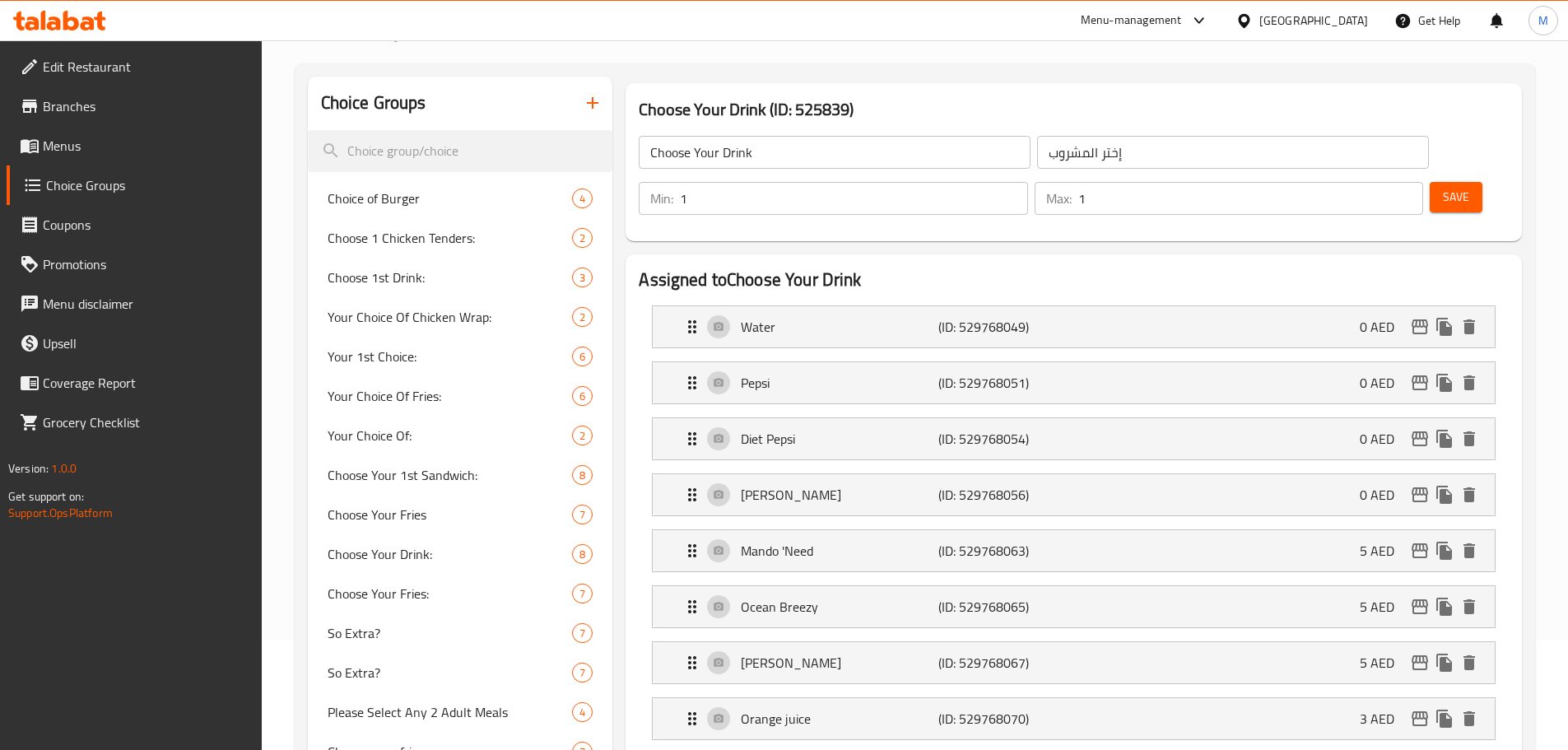
scroll to position [118, 0]
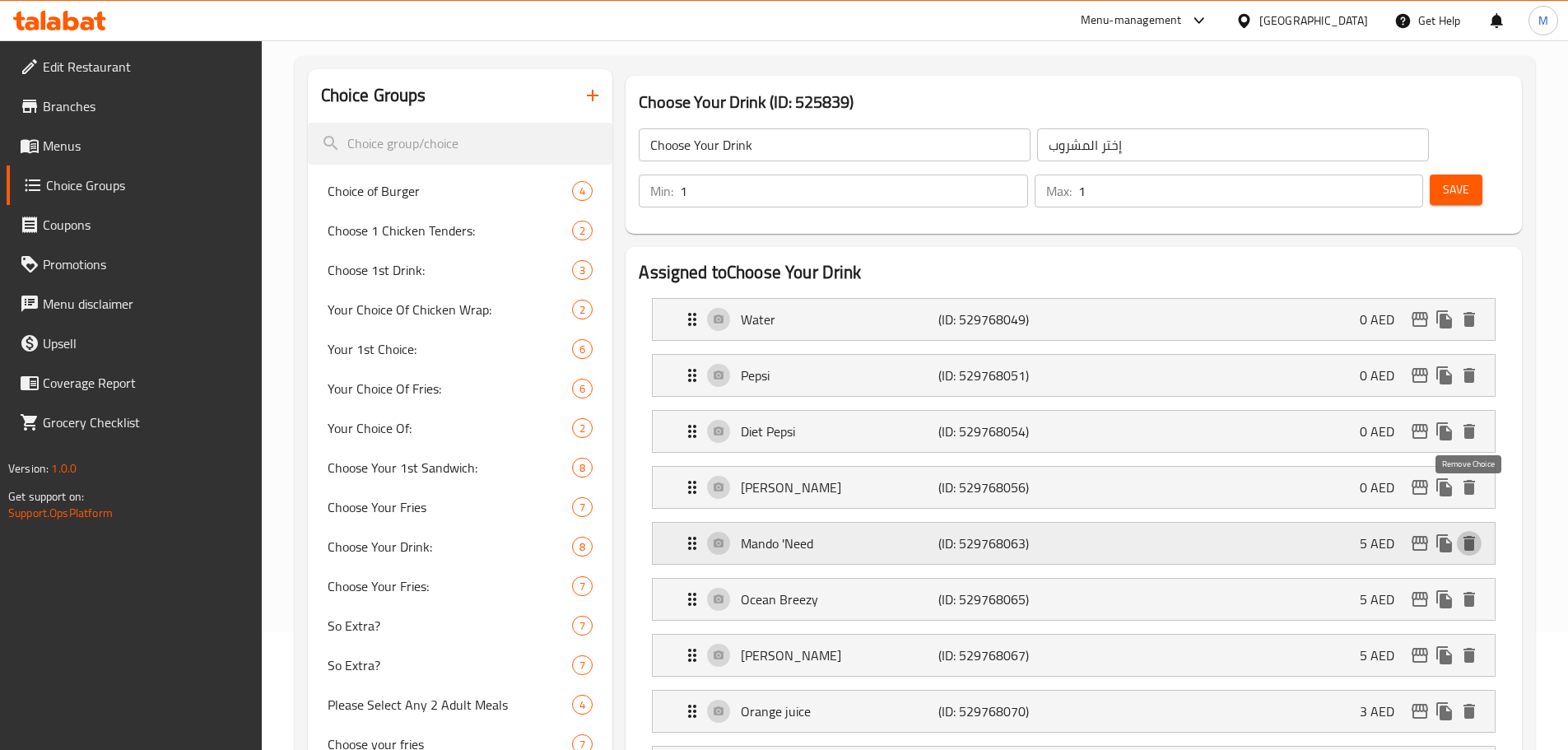
click at [1465, 536] on icon "delete" at bounding box center [1469, 543] width 12 height 14
click at [1445, 175] on button "Save" at bounding box center [1456, 190] width 53 height 31
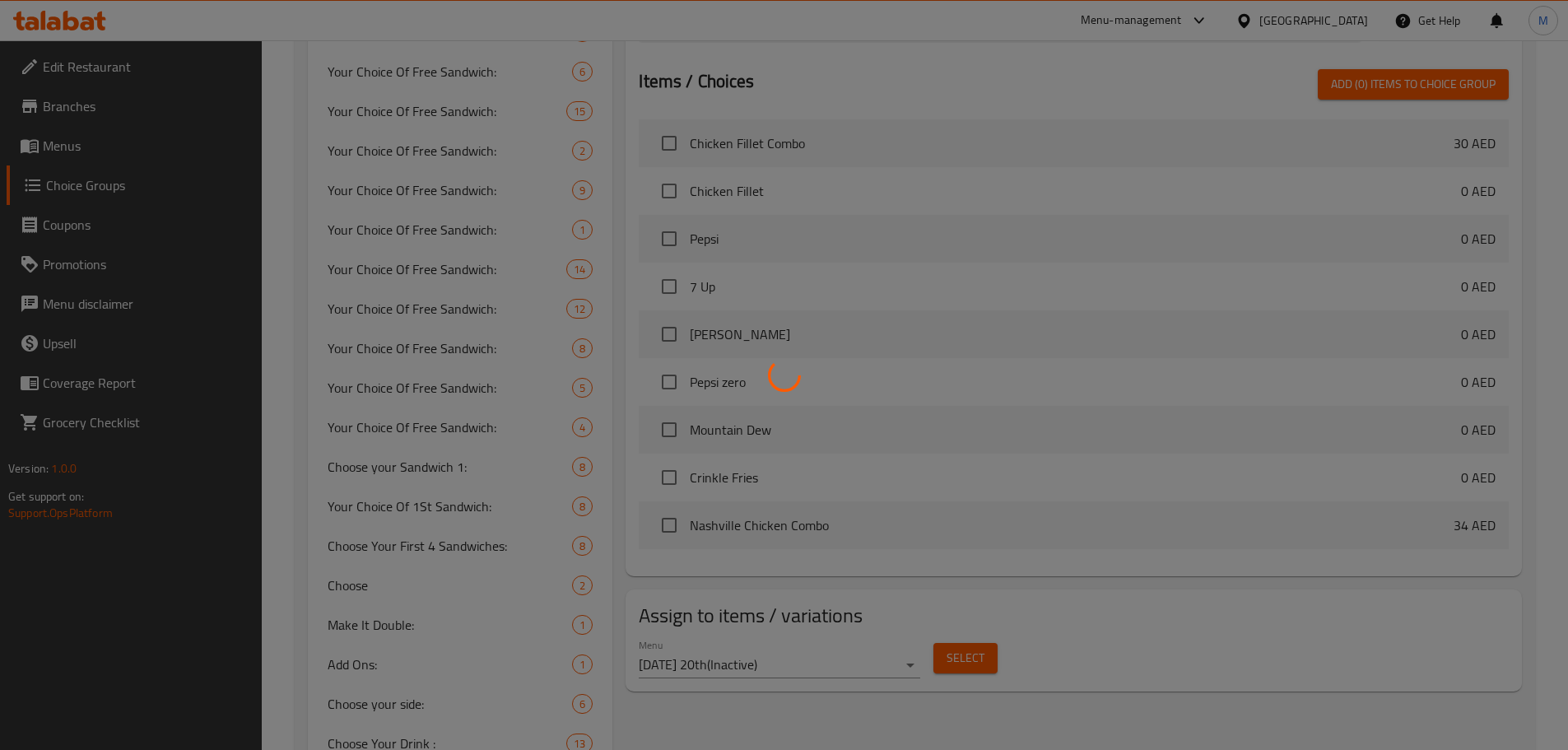
scroll to position [0, 0]
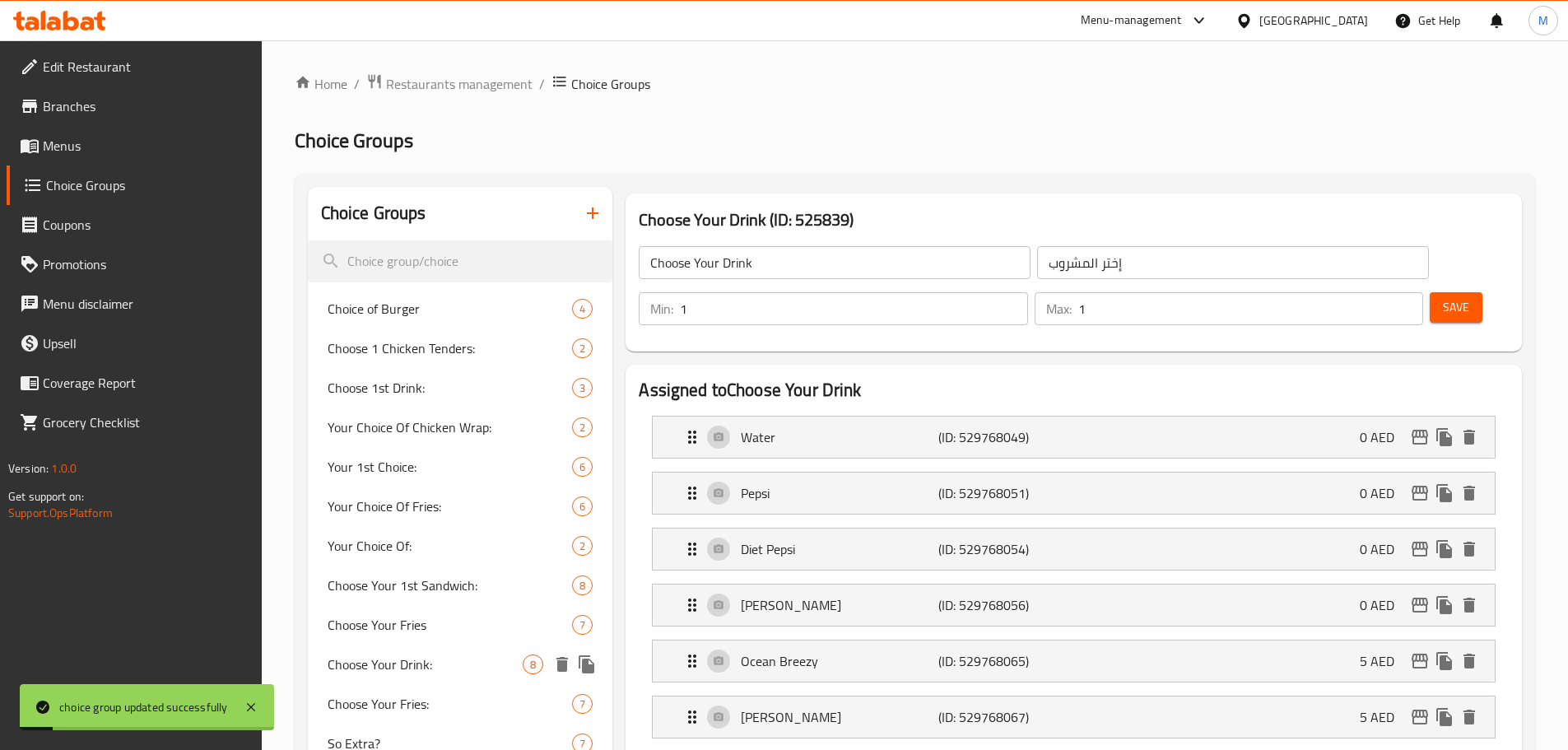
click at [417, 657] on span "Choose Your Drink:" at bounding box center [426, 664] width 196 height 20
type input "Choose Your Drink:"
type input "اختار المشروب:"
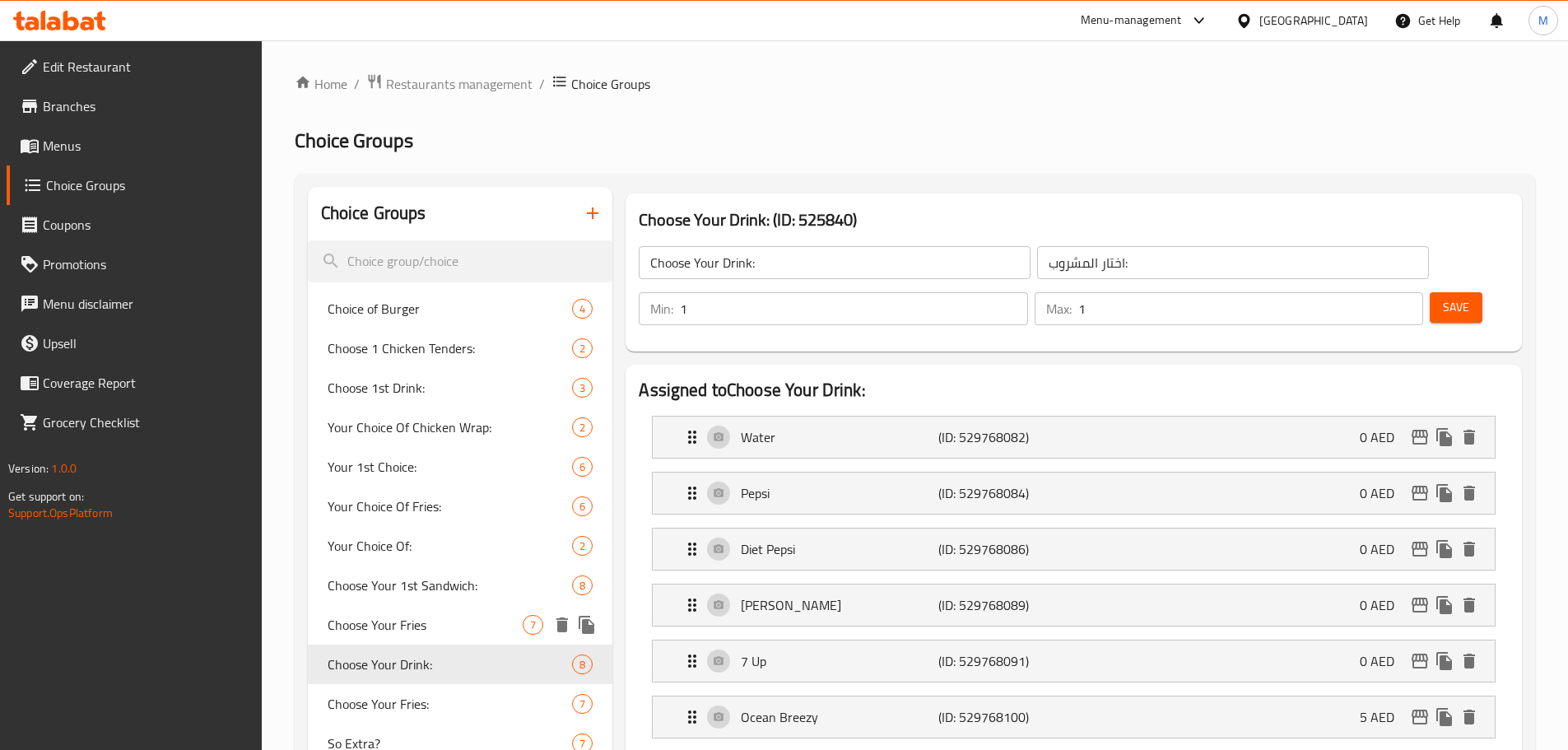
click at [407, 626] on span "Choose Your Fries" at bounding box center [426, 624] width 196 height 20
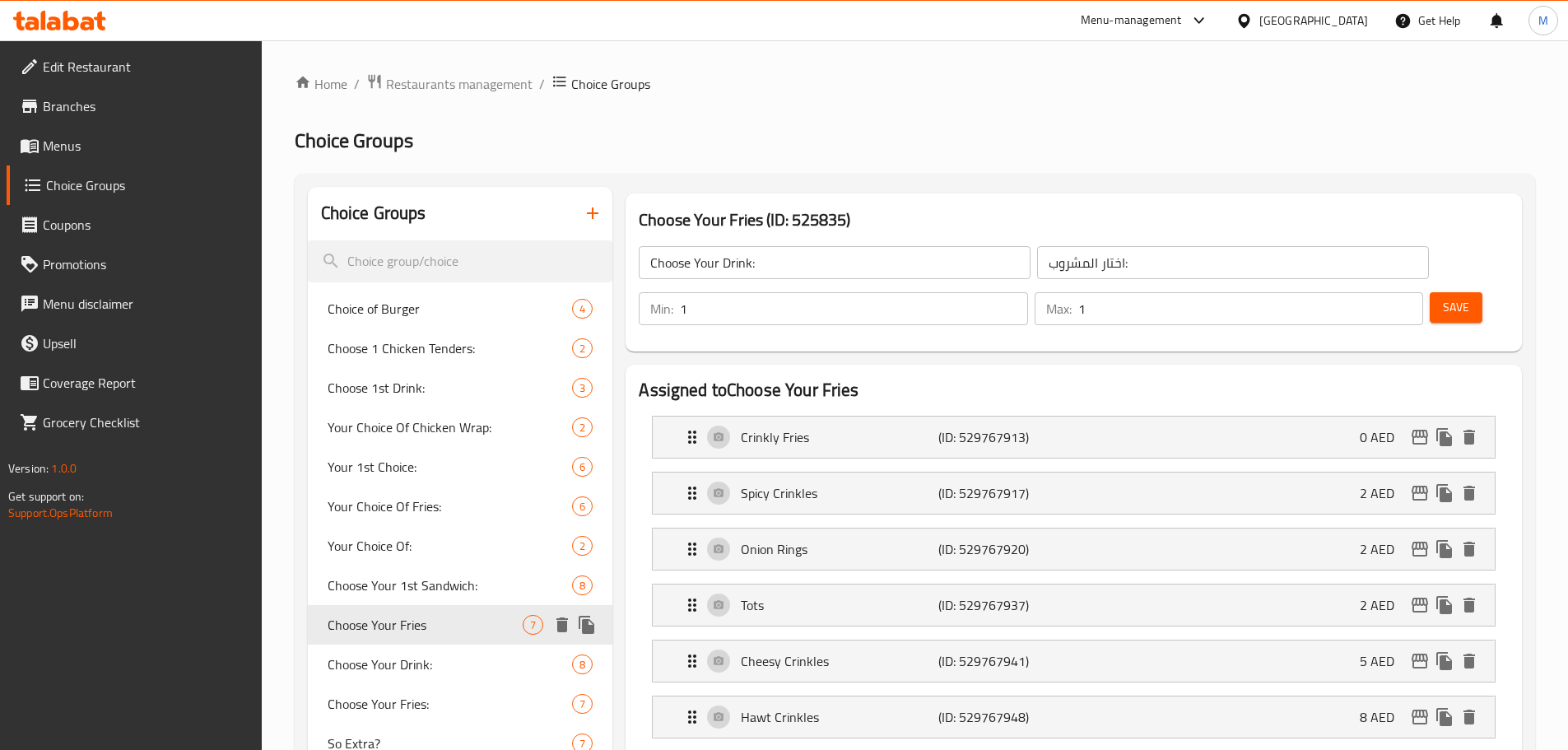
type input "Choose Your Fries"
type input "إختر الفرايز"
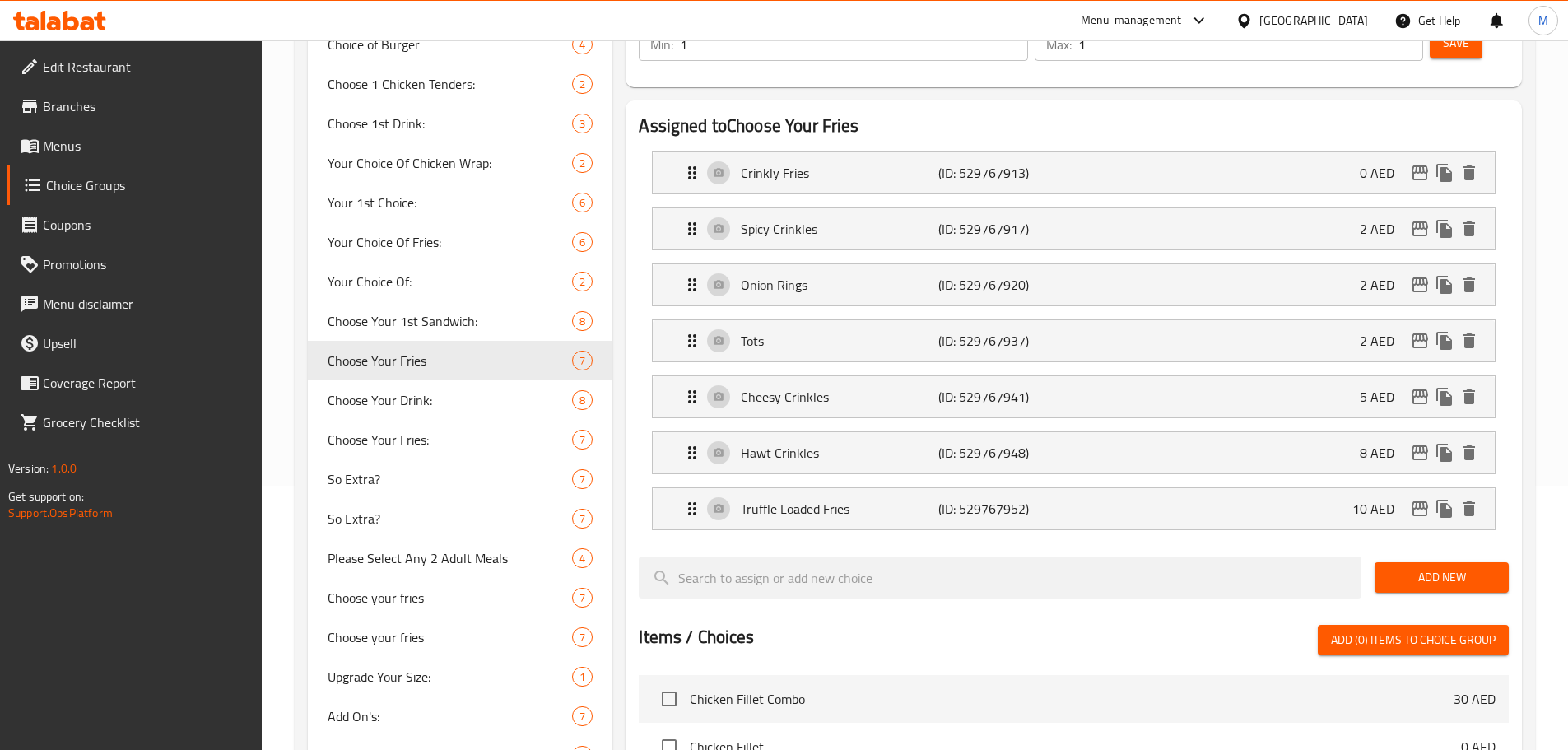
scroll to position [242, 0]
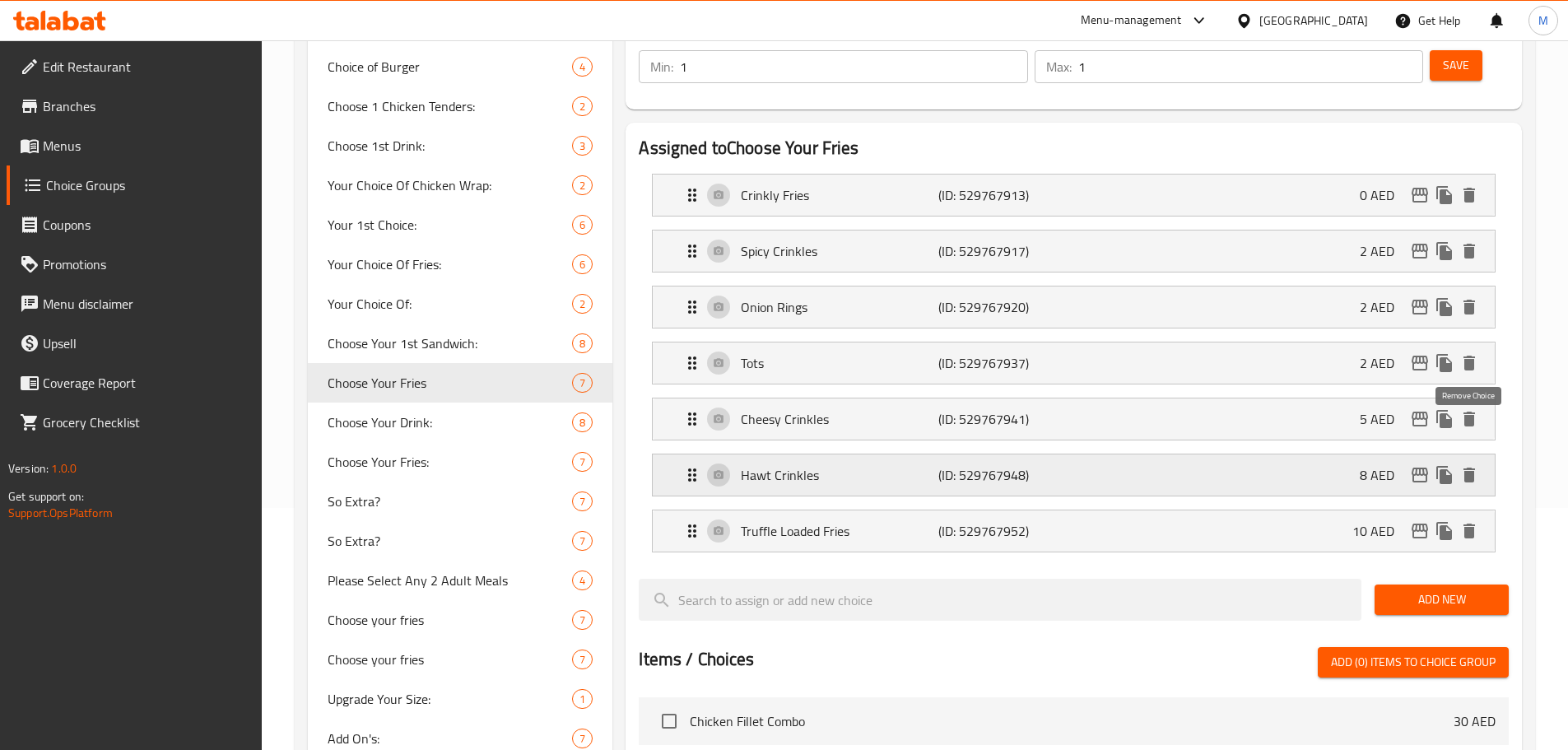
click at [1476, 465] on icon "delete" at bounding box center [1469, 474] width 20 height 20
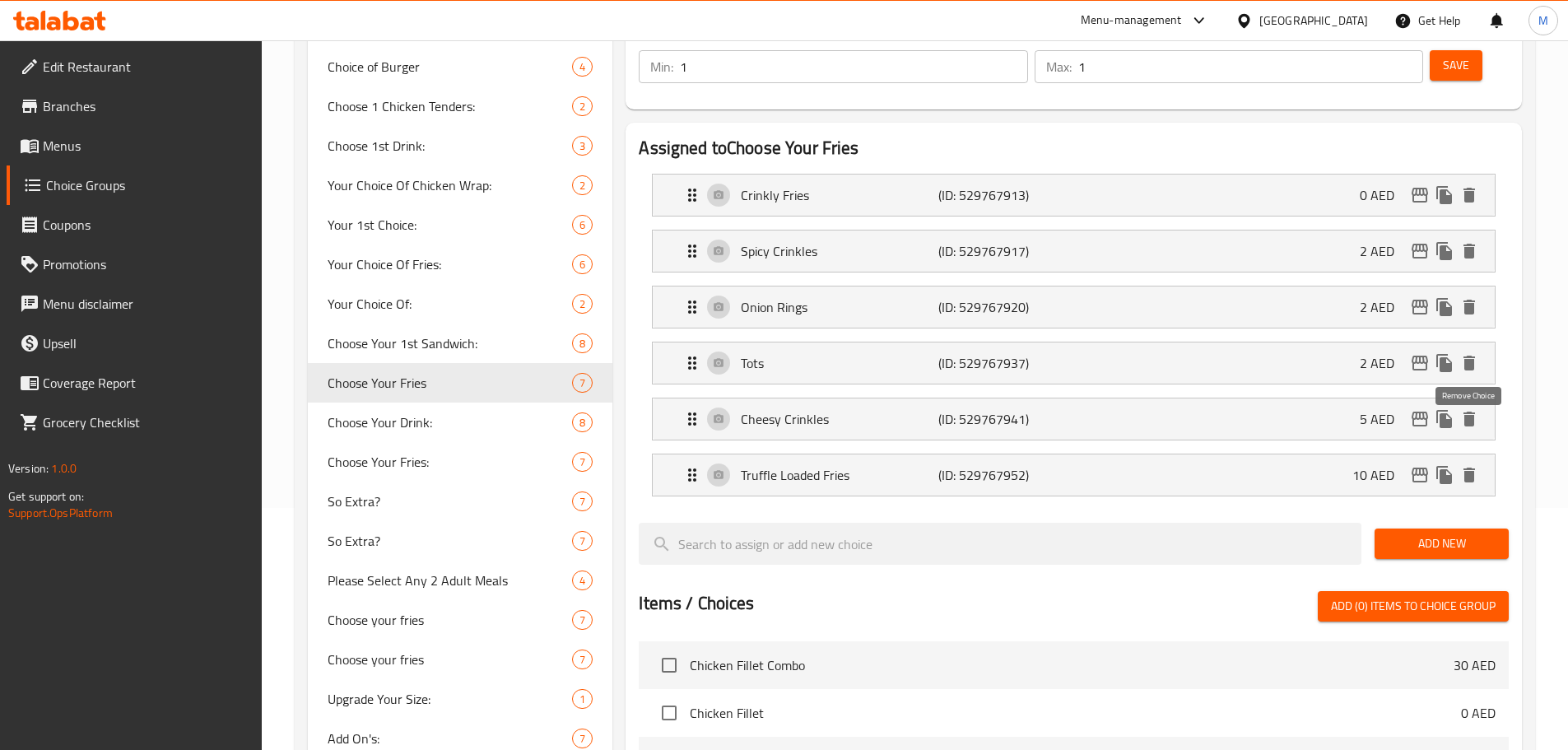
click at [1476, 465] on icon "delete" at bounding box center [1469, 474] width 20 height 20
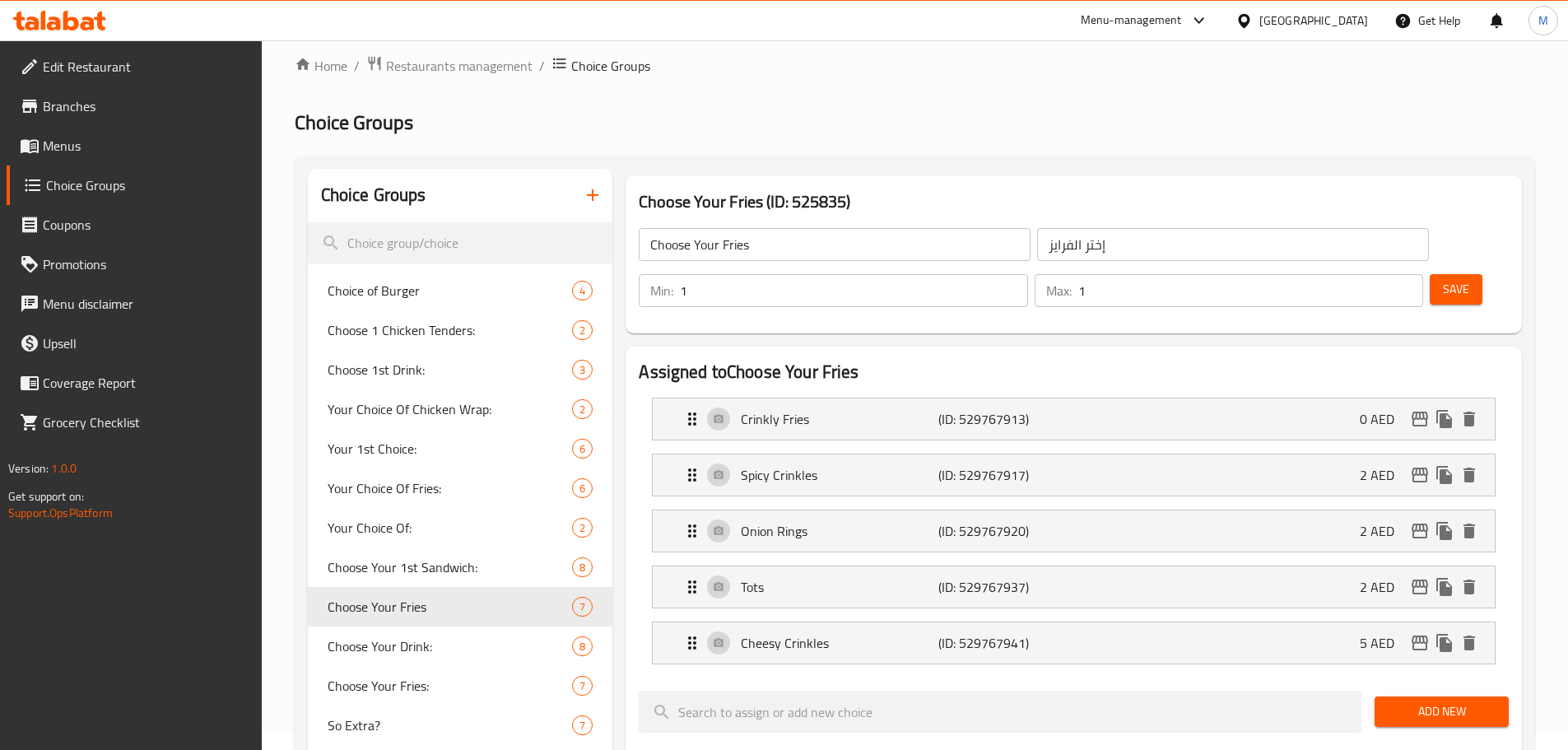
scroll to position [0, 0]
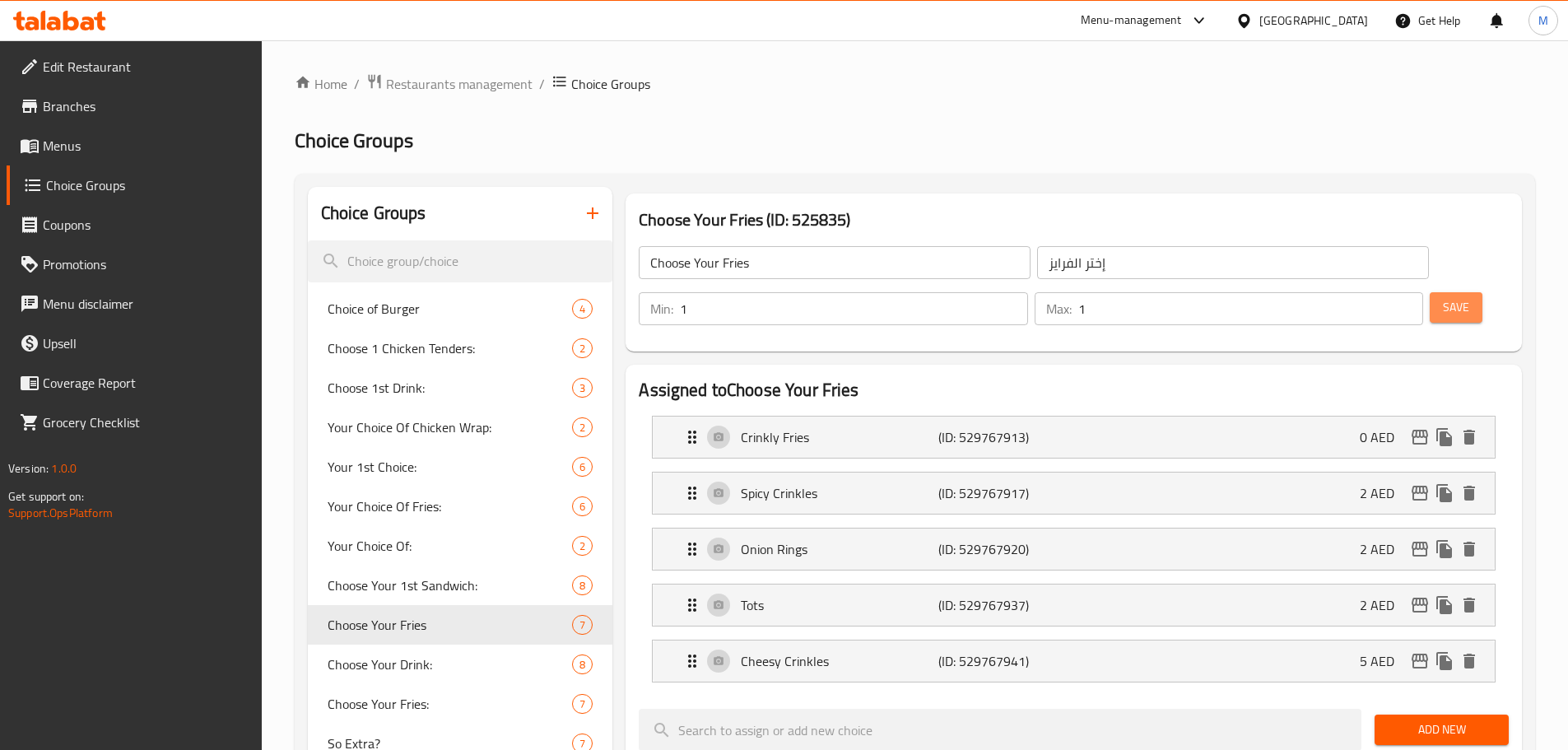
click at [1443, 297] on span "Save" at bounding box center [1456, 306] width 26 height 20
